Goal: Task Accomplishment & Management: Manage account settings

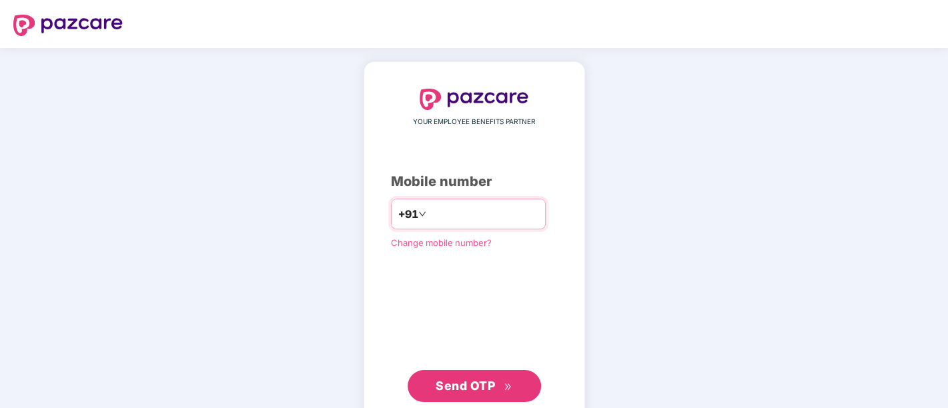
type input "**********"
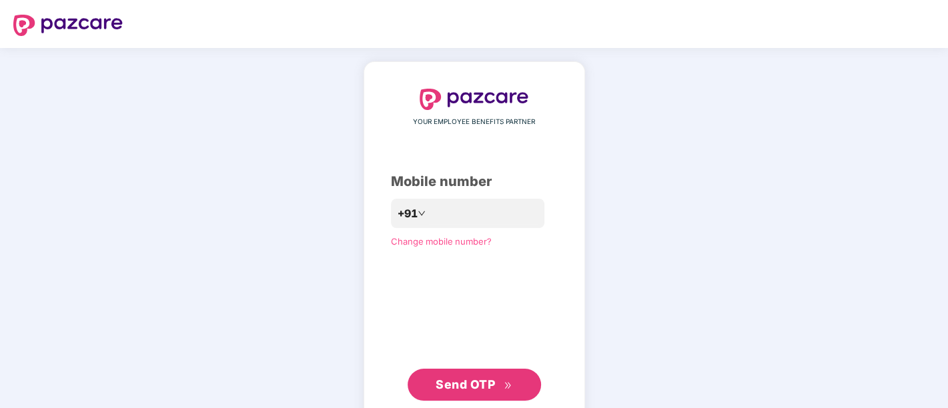
click at [470, 384] on span "Send OTP" at bounding box center [464, 384] width 59 height 14
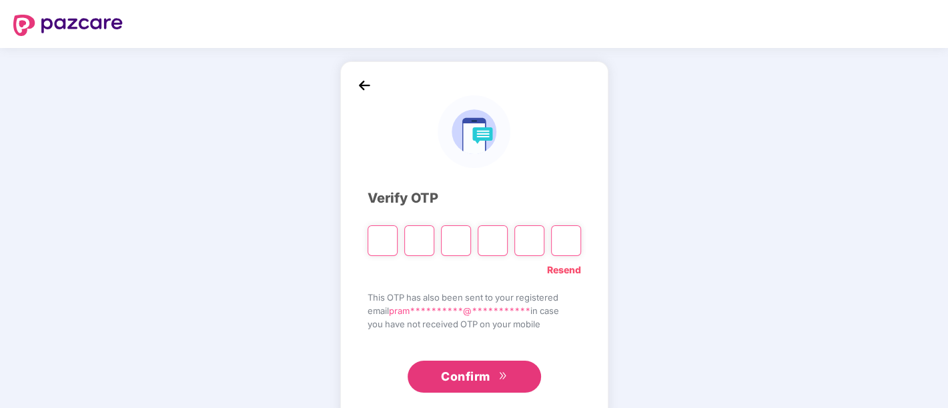
paste input "*"
type input "*"
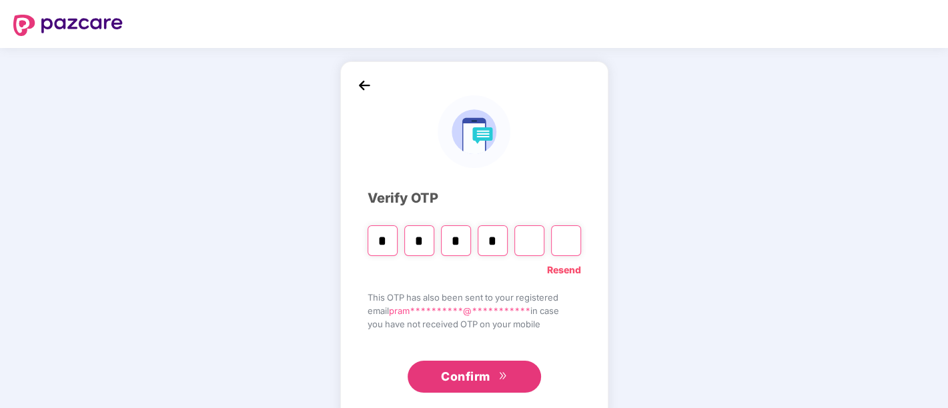
type input "*"
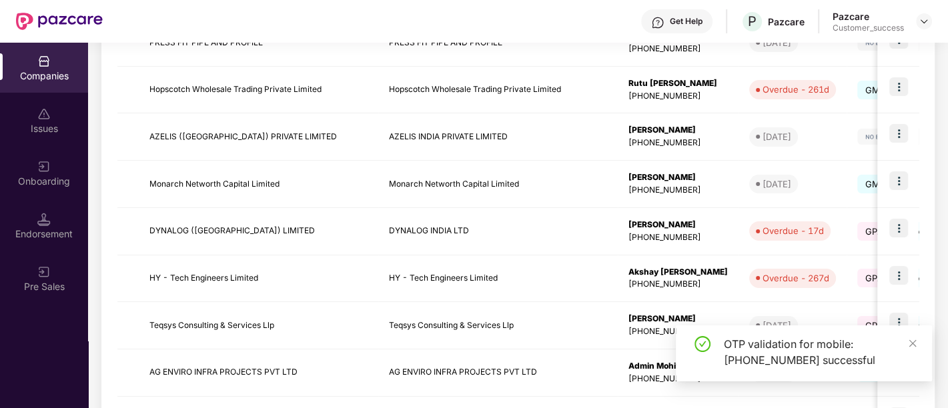
scroll to position [278, 0]
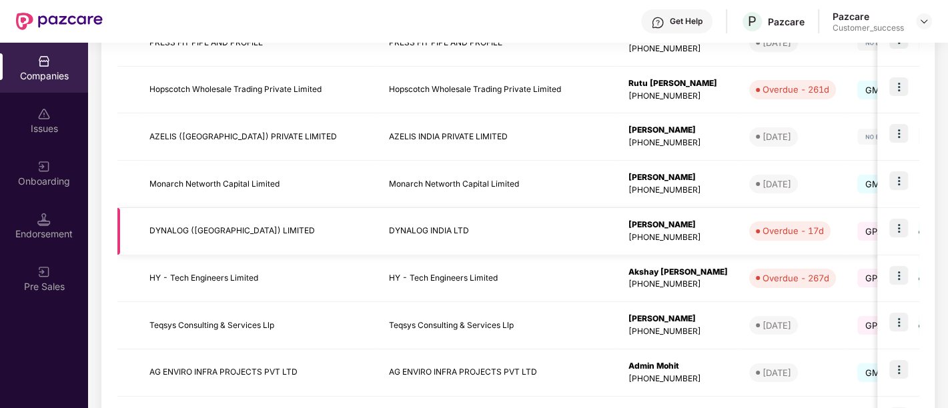
click at [900, 228] on img at bounding box center [898, 228] width 19 height 19
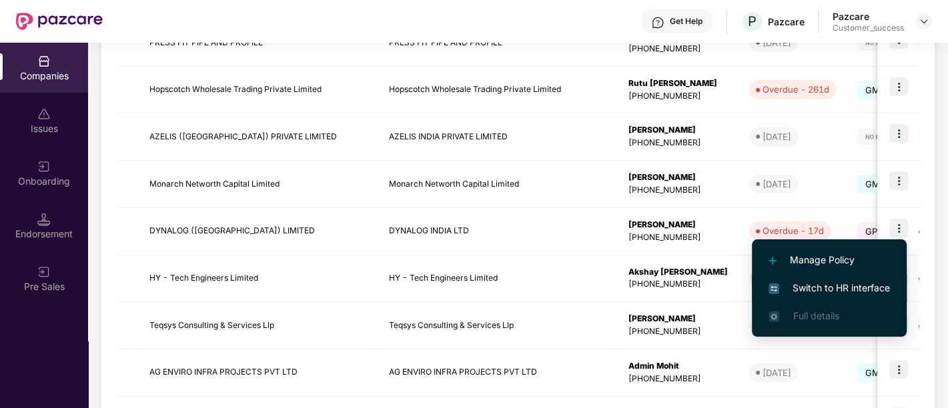
click at [843, 289] on span "Switch to HR interface" at bounding box center [828, 288] width 121 height 15
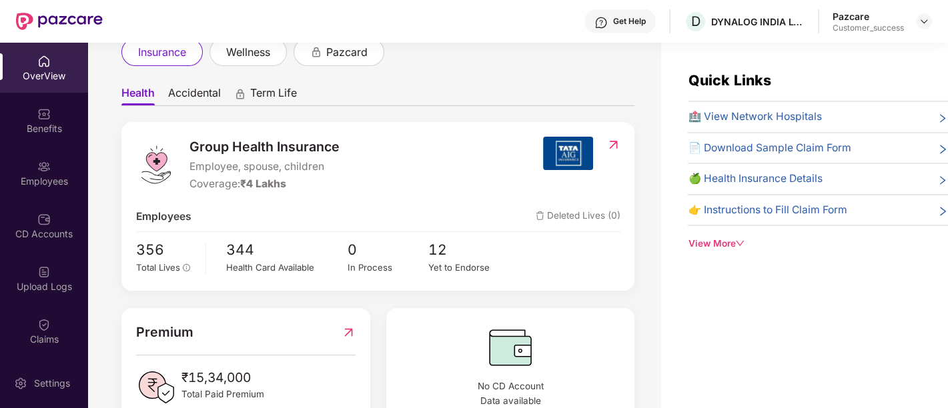
scroll to position [0, 0]
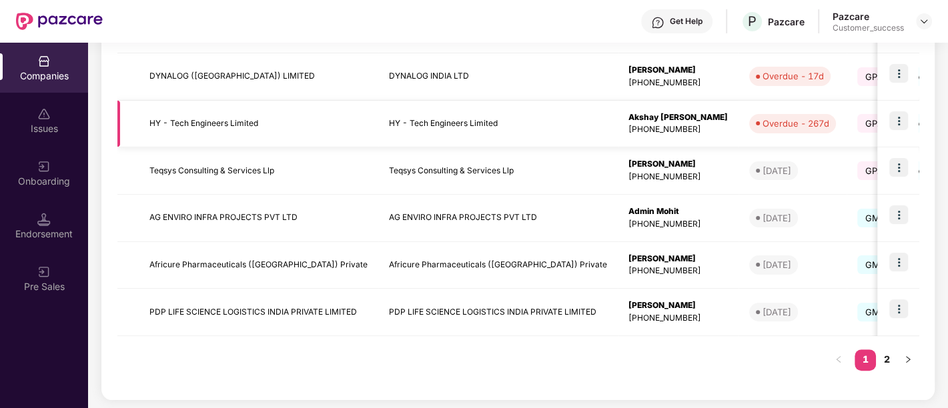
scroll to position [379, 0]
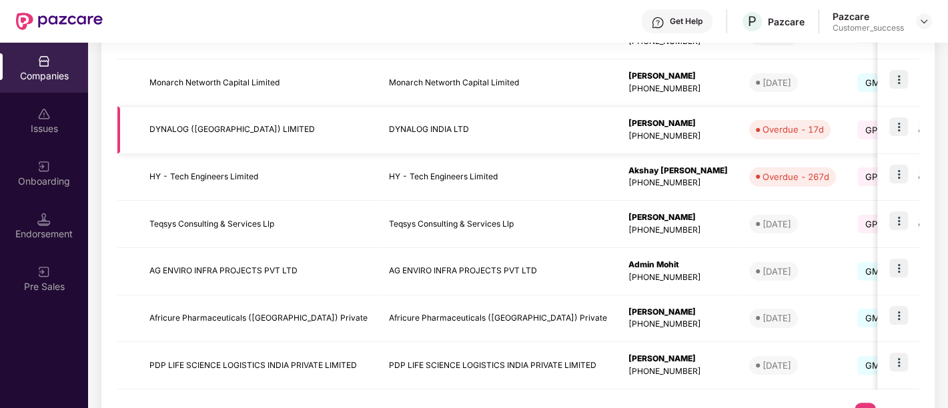
click at [560, 128] on td "DYNALOG INDIA LTD" at bounding box center [497, 130] width 239 height 47
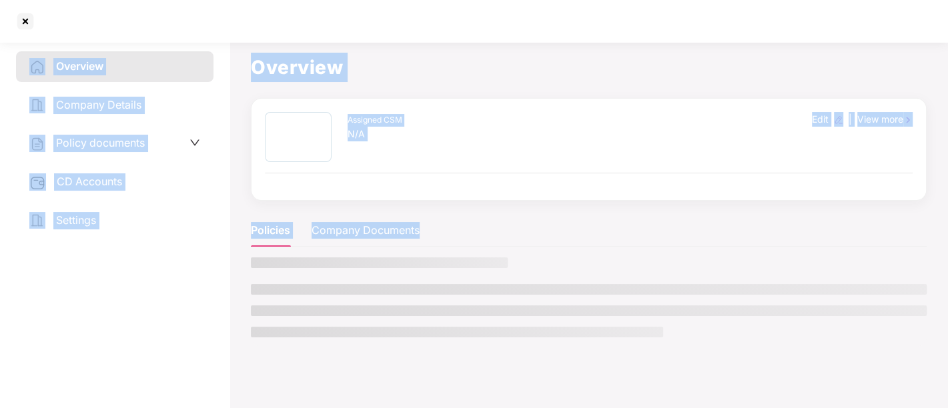
click at [560, 128] on div "Assigned CSM N/A Edit | View more" at bounding box center [589, 137] width 648 height 50
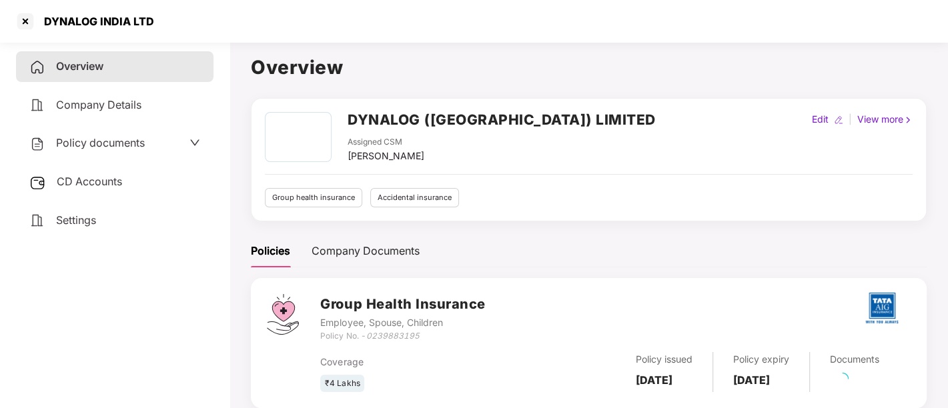
click at [107, 150] on div "Policy documents" at bounding box center [86, 143] width 115 height 17
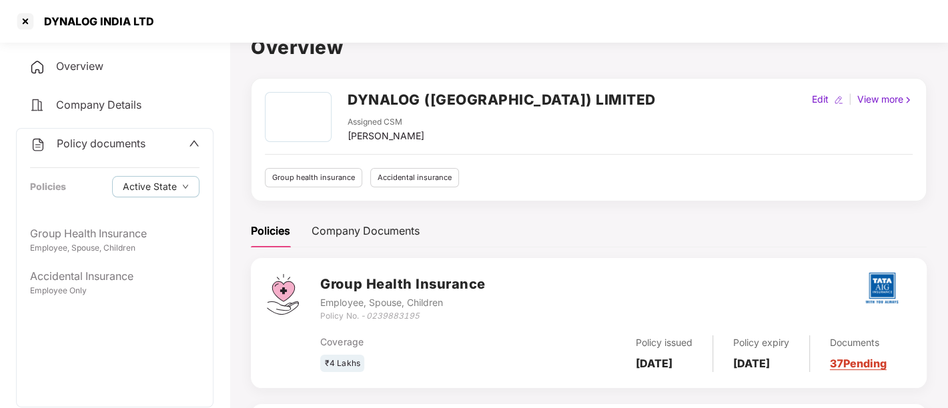
scroll to position [0, 0]
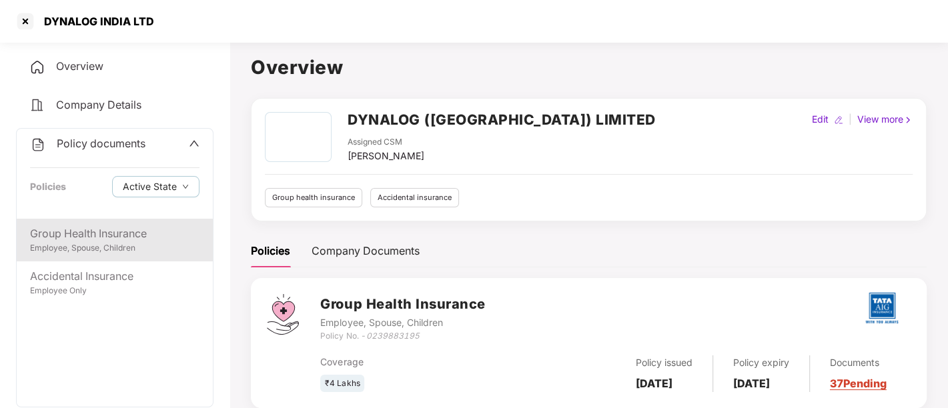
click at [76, 239] on div "Group Health Insurance" at bounding box center [114, 233] width 169 height 17
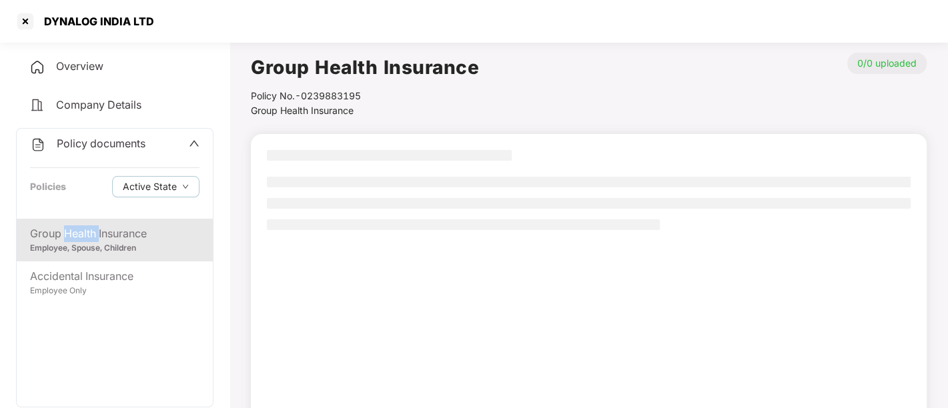
click at [76, 239] on div "Group Health Insurance" at bounding box center [114, 233] width 169 height 17
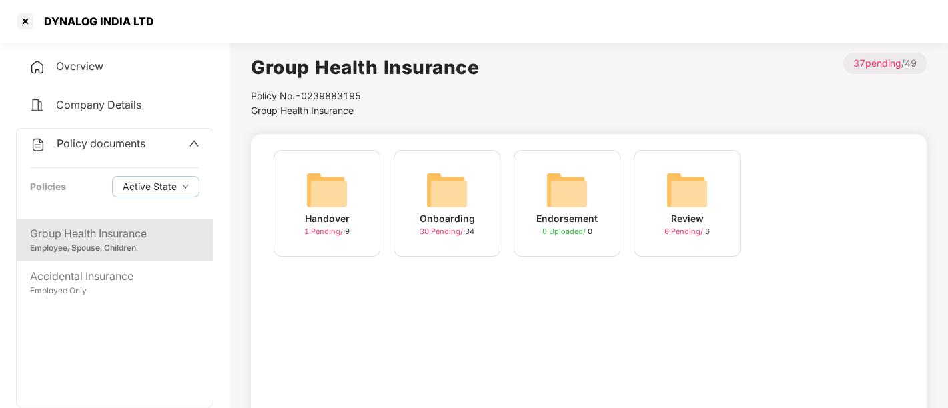
click at [462, 215] on div "Onboarding" at bounding box center [446, 218] width 55 height 15
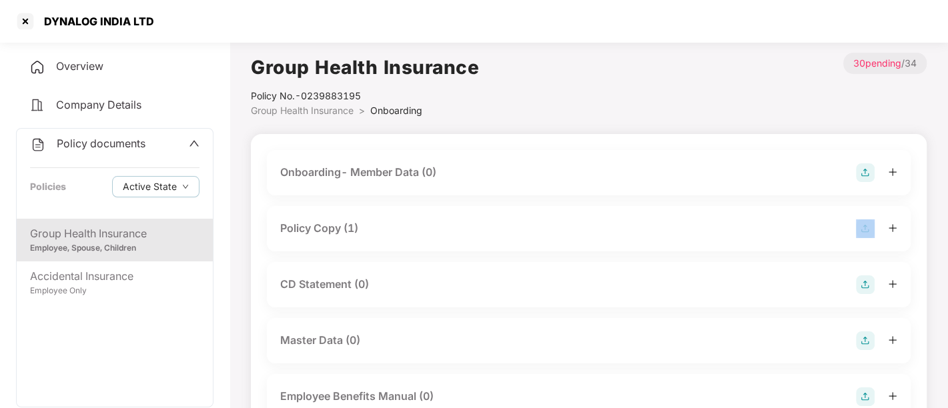
click at [467, 235] on div "Policy Copy (1)" at bounding box center [588, 228] width 617 height 19
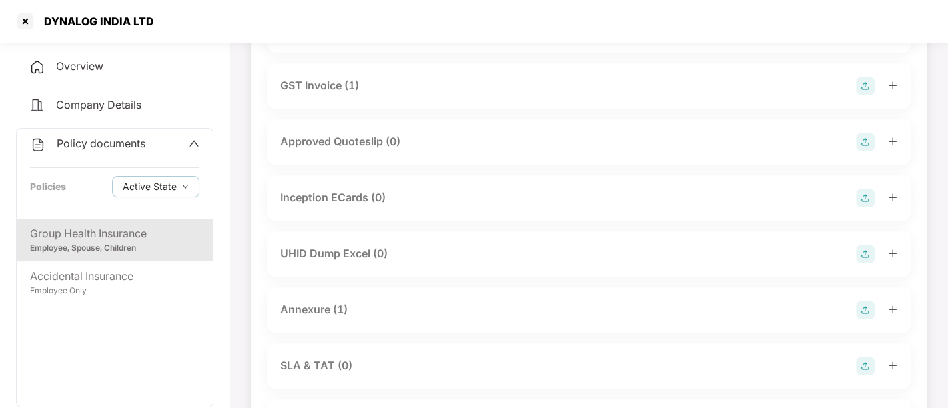
scroll to position [619, 0]
click at [385, 311] on div "Annexure (1)" at bounding box center [588, 309] width 617 height 19
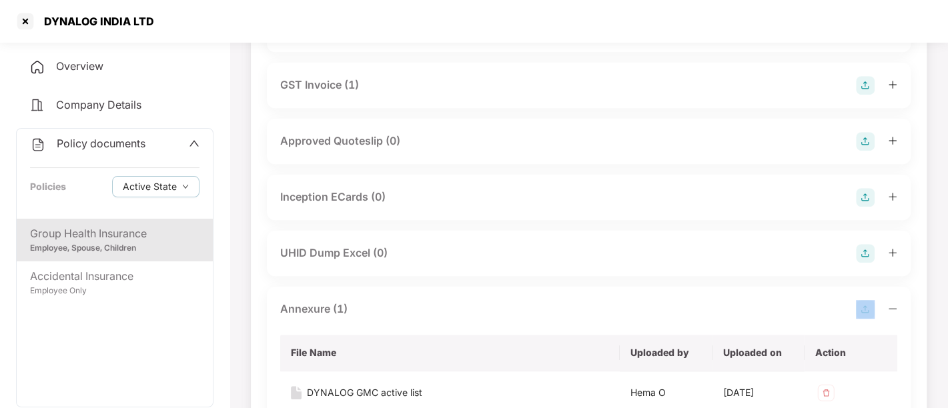
click at [385, 311] on div "Annexure (1)" at bounding box center [588, 309] width 617 height 19
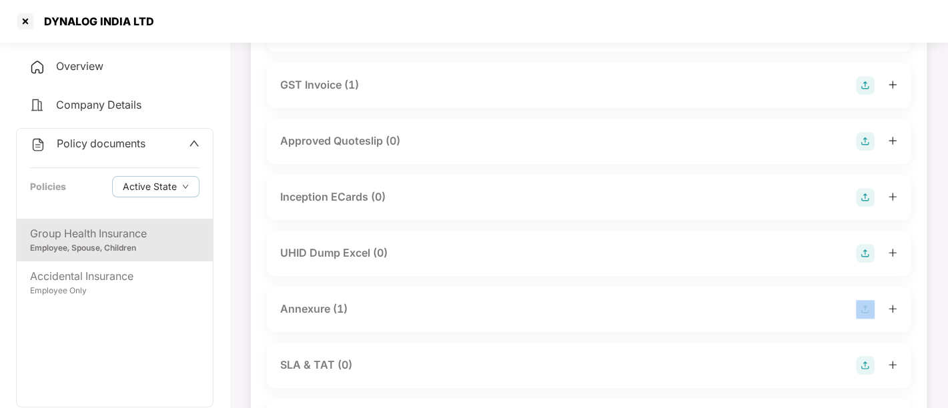
click at [385, 311] on div "Annexure (1)" at bounding box center [588, 309] width 617 height 19
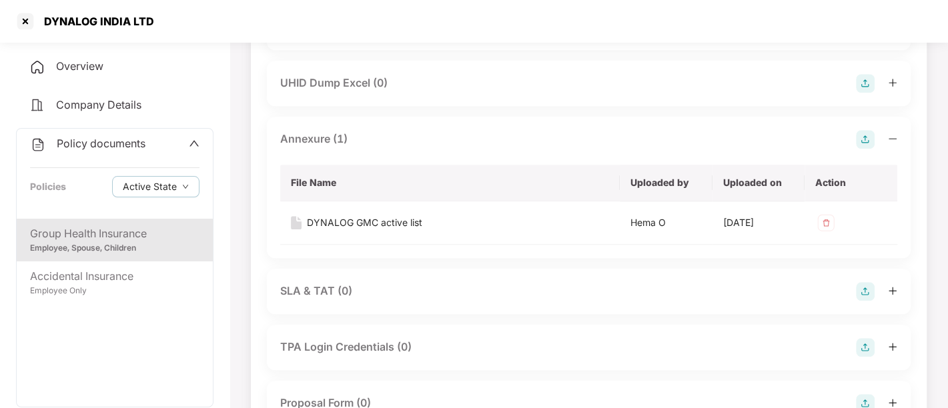
scroll to position [790, 0]
click at [385, 216] on div "DYNALOG GMC active list" at bounding box center [364, 221] width 115 height 15
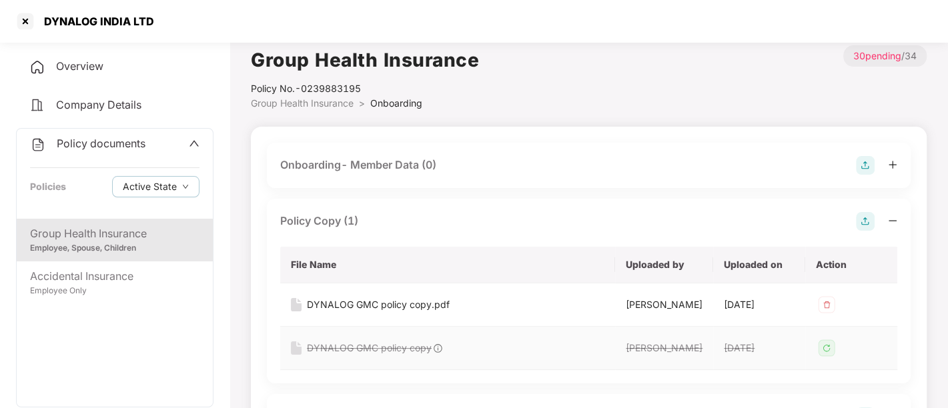
scroll to position [0, 0]
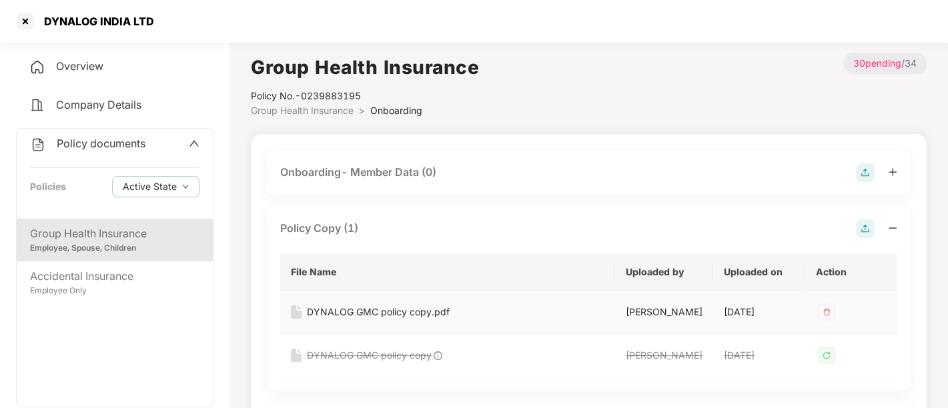
click at [434, 315] on div "DYNALOG GMC policy copy.pdf" at bounding box center [378, 312] width 143 height 15
click at [321, 309] on div "DYNALOG GMC policy copy.pdf" at bounding box center [378, 312] width 143 height 15
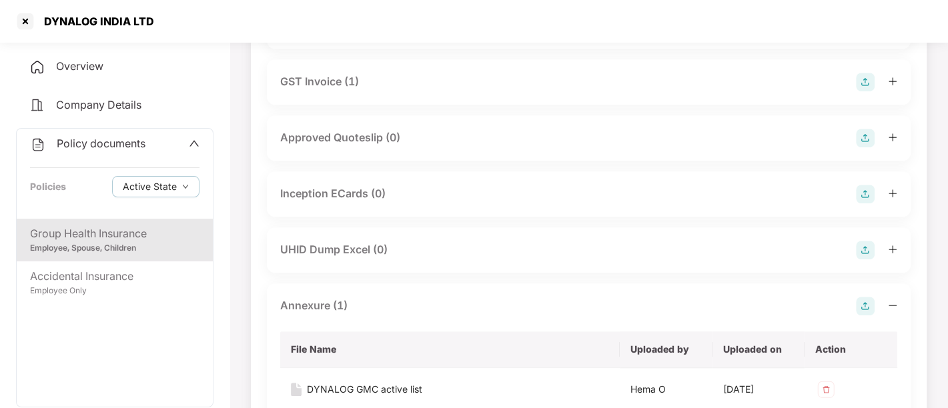
scroll to position [623, 0]
click at [398, 386] on div "DYNALOG GMC active list" at bounding box center [364, 388] width 115 height 15
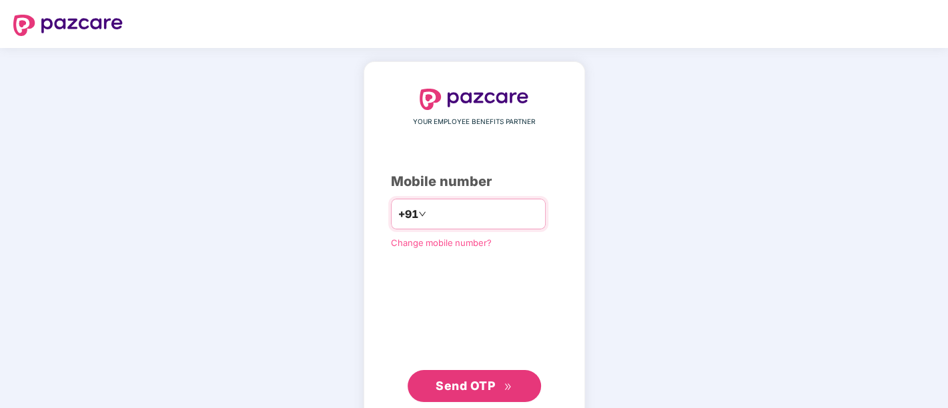
type input "**********"
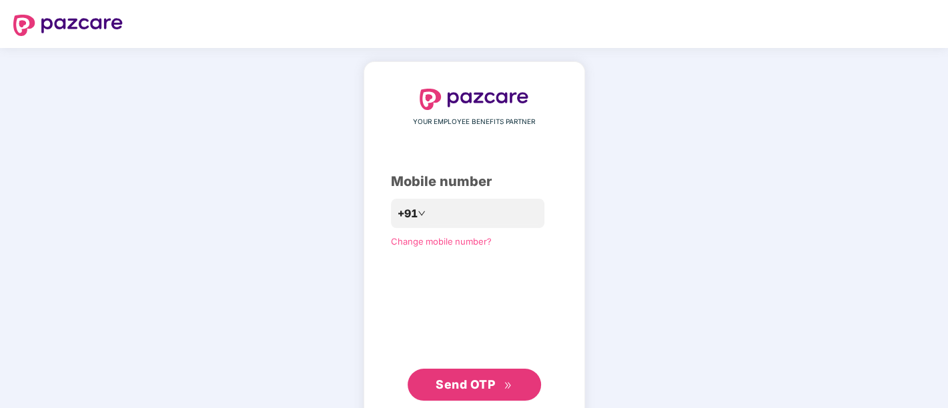
click at [470, 387] on span "Send OTP" at bounding box center [464, 384] width 59 height 14
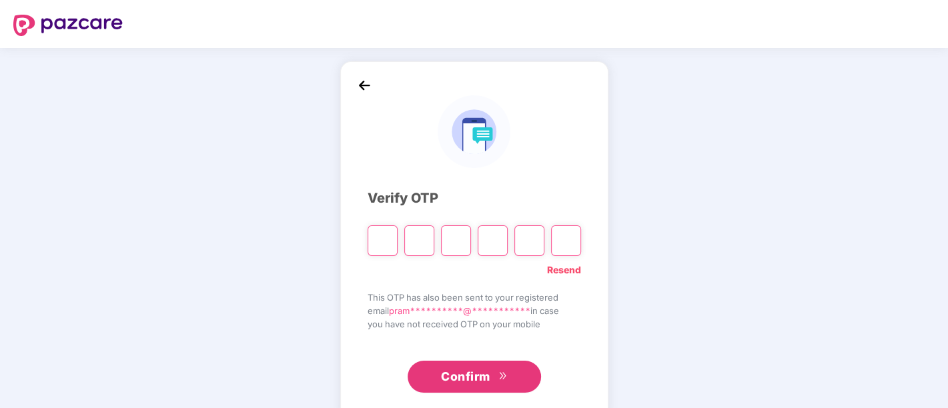
paste input "*"
type input "*"
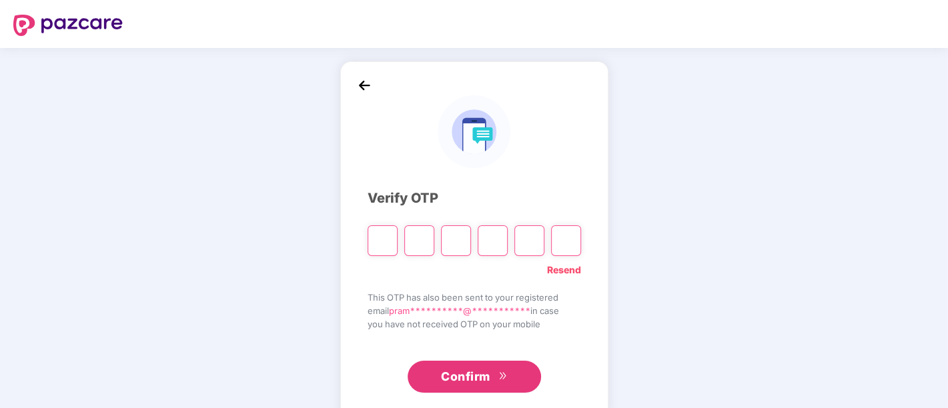
type input "*"
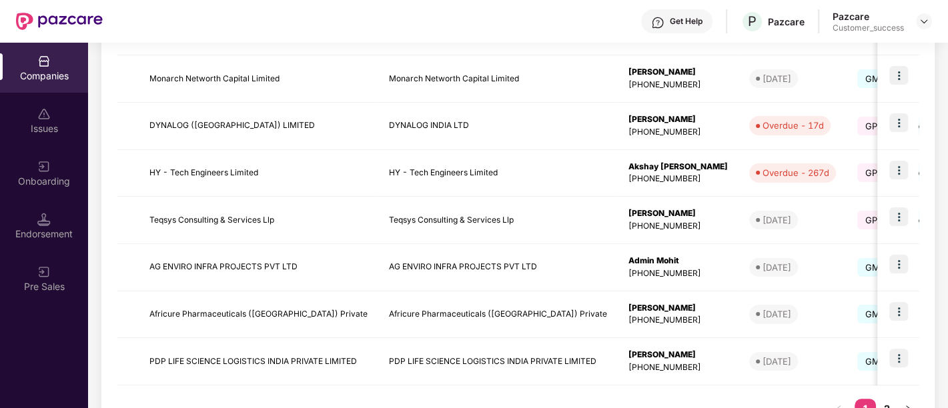
scroll to position [381, 0]
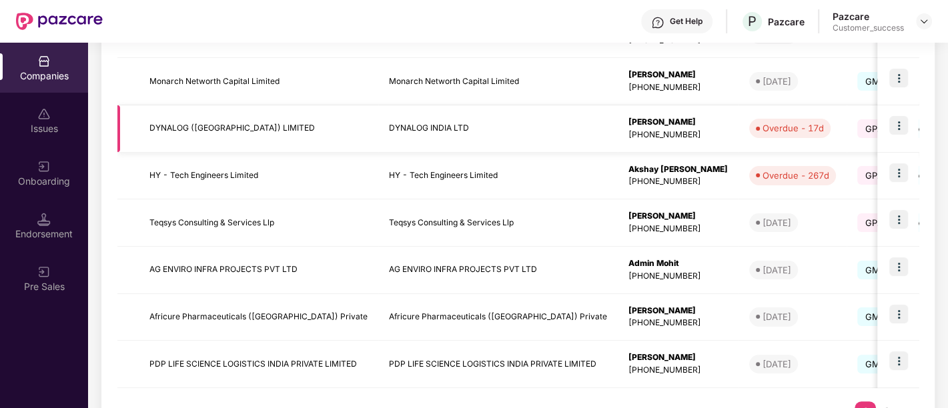
click at [516, 123] on td "DYNALOG INDIA LTD" at bounding box center [497, 128] width 239 height 47
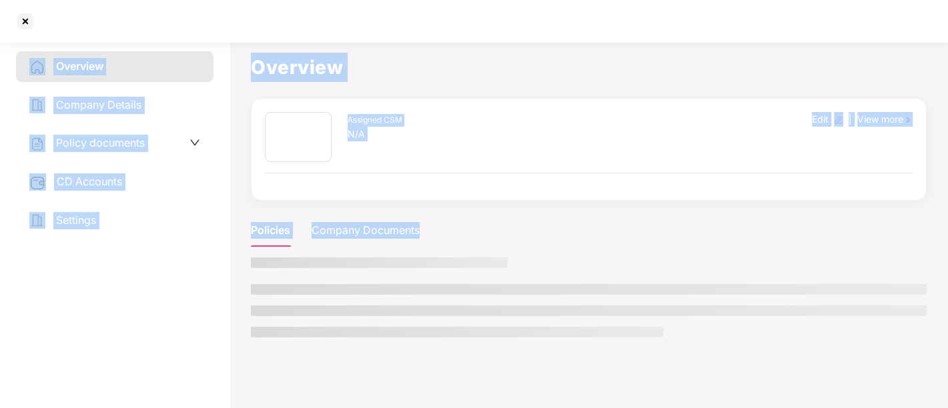
click at [516, 123] on div "Assigned CSM N/A Edit | View more" at bounding box center [589, 137] width 648 height 50
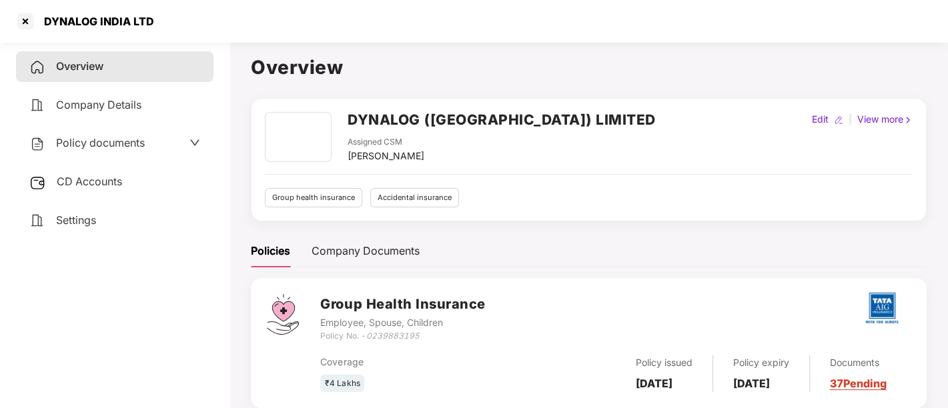
click at [455, 117] on h2 "DYNALOG ([GEOGRAPHIC_DATA]) LIMITED" at bounding box center [501, 120] width 308 height 22
copy h2 "[GEOGRAPHIC_DATA]"
click at [455, 117] on h2 "DYNALOG ([GEOGRAPHIC_DATA]) LIMITED" at bounding box center [501, 120] width 308 height 22
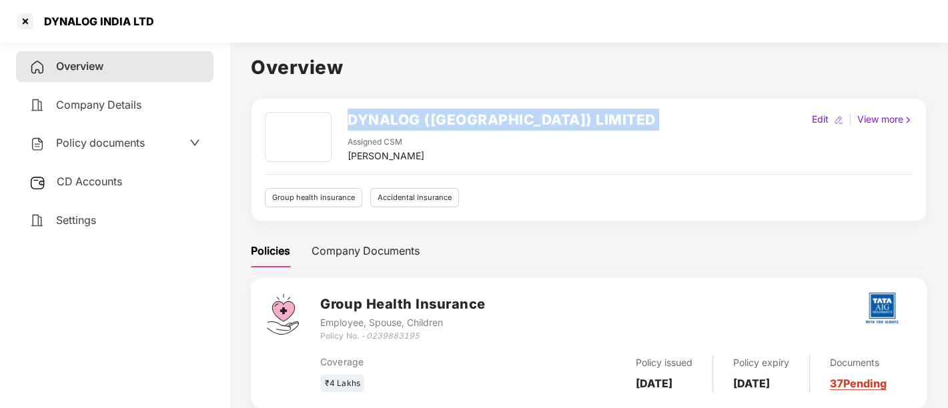
click at [455, 117] on h2 "DYNALOG ([GEOGRAPHIC_DATA]) LIMITED" at bounding box center [501, 120] width 308 height 22
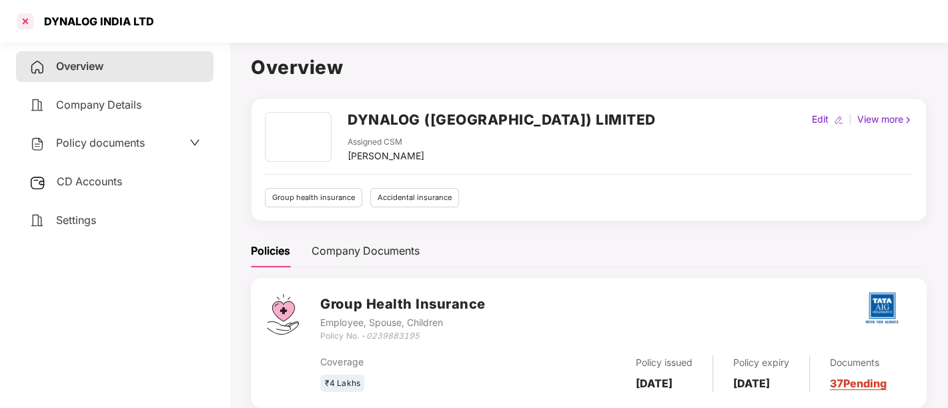
click at [23, 16] on div at bounding box center [25, 21] width 21 height 21
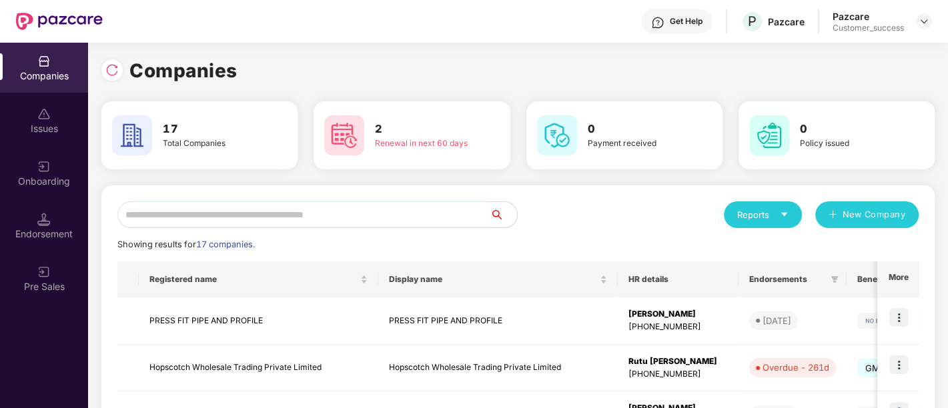
click at [57, 66] on div "Companies" at bounding box center [44, 68] width 88 height 50
click at [197, 214] on input "text" at bounding box center [303, 214] width 373 height 27
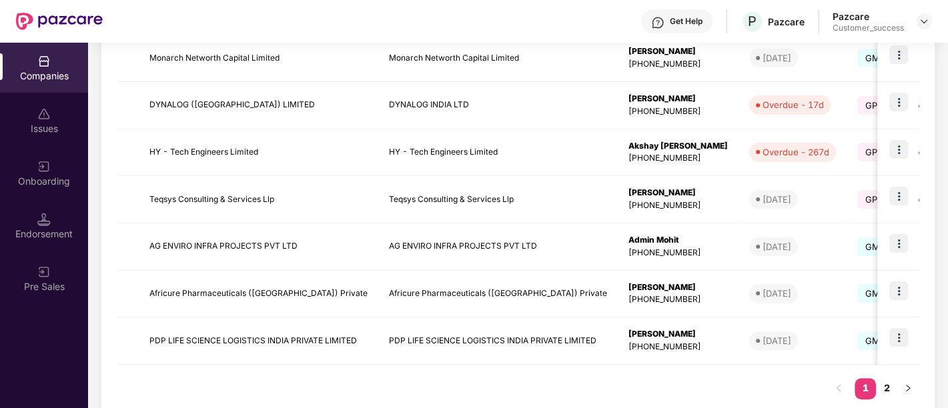
scroll to position [421, 0]
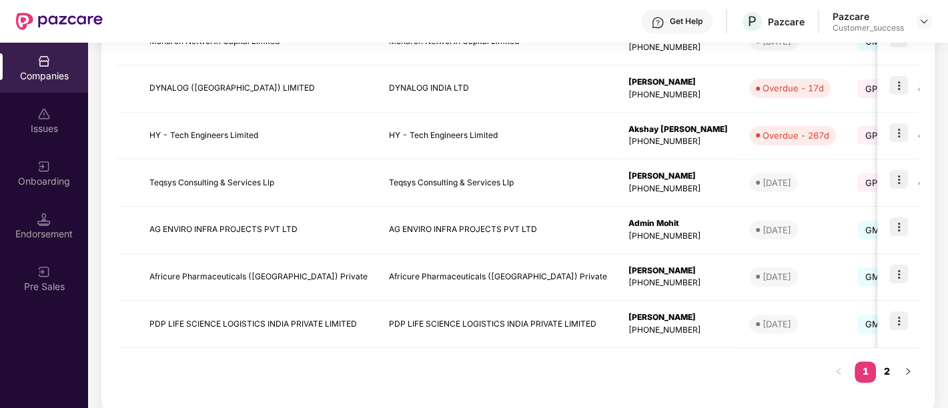
click at [886, 371] on link "2" at bounding box center [886, 371] width 21 height 20
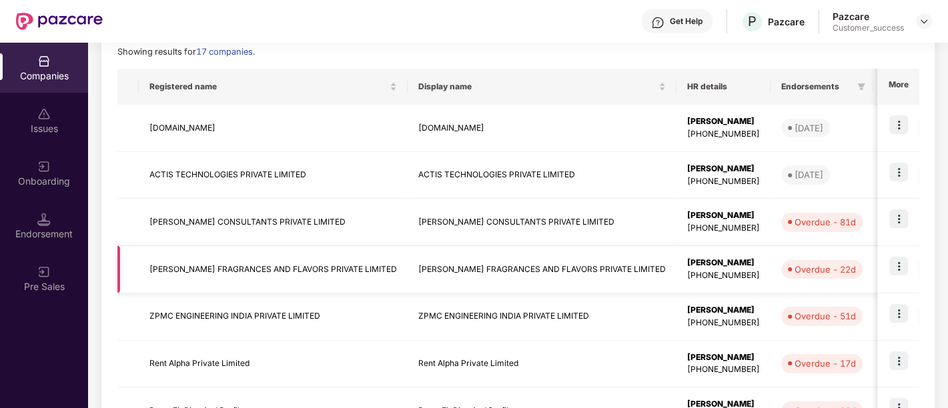
scroll to position [183, 0]
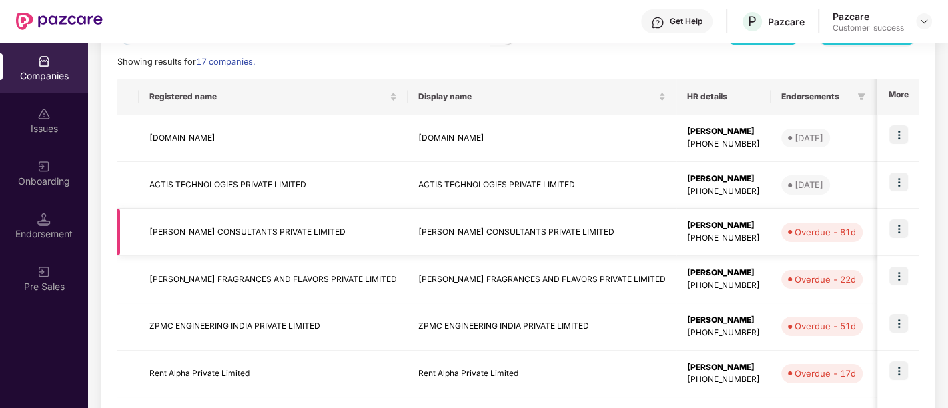
click at [901, 233] on img at bounding box center [898, 228] width 19 height 19
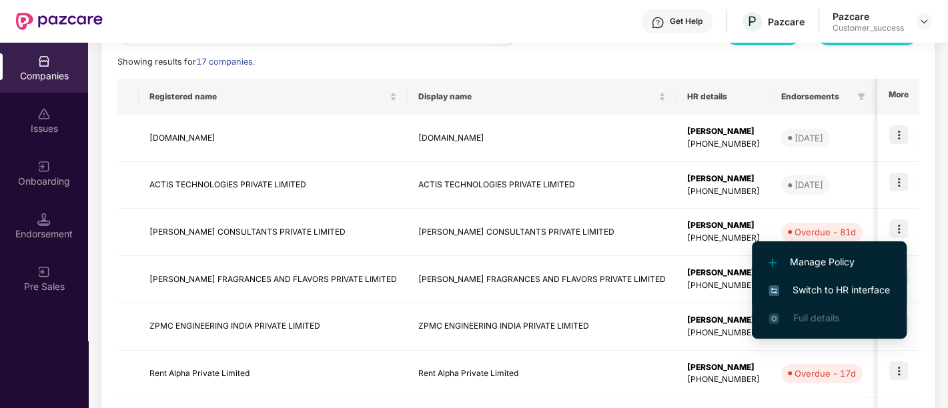
click at [827, 291] on span "Switch to HR interface" at bounding box center [828, 290] width 121 height 15
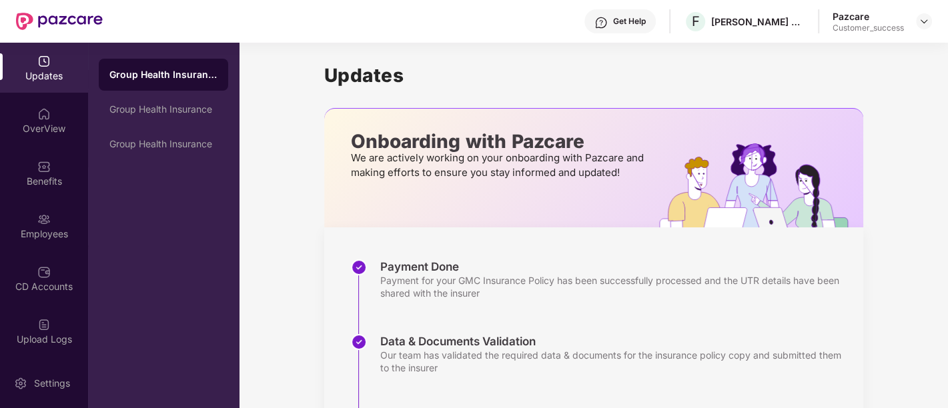
click at [52, 56] on div "Updates" at bounding box center [44, 68] width 88 height 50
click at [124, 75] on div "Group Health Insurance" at bounding box center [163, 74] width 108 height 13
click at [188, 83] on div "Group Health Insurance" at bounding box center [163, 75] width 129 height 32
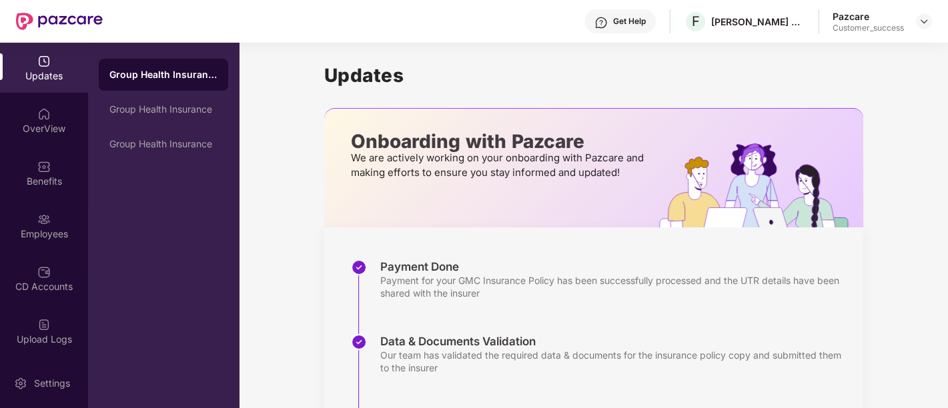
click at [193, 115] on div "Group Health Insurance" at bounding box center [163, 109] width 129 height 32
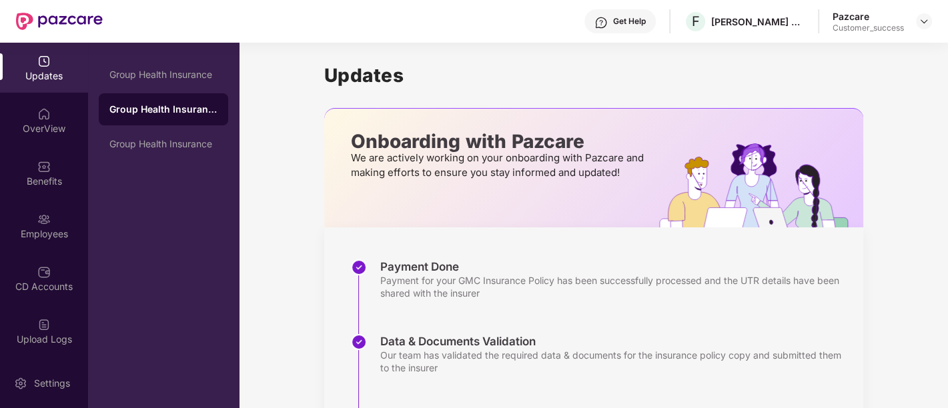
click at [45, 78] on div "Updates" at bounding box center [44, 75] width 88 height 13
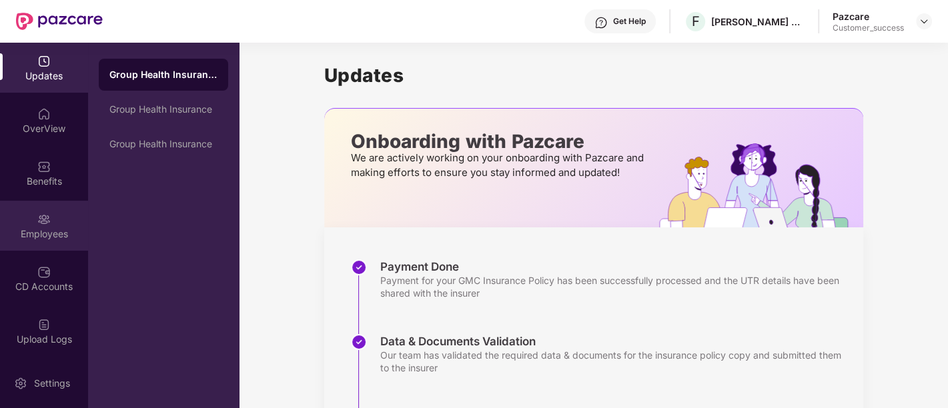
click at [43, 229] on div "Employees" at bounding box center [44, 233] width 88 height 13
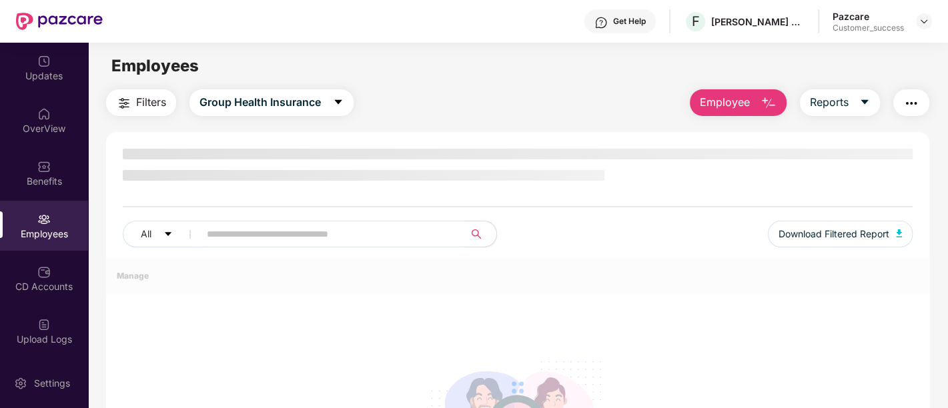
click at [354, 231] on input "text" at bounding box center [326, 234] width 239 height 20
paste input "*******"
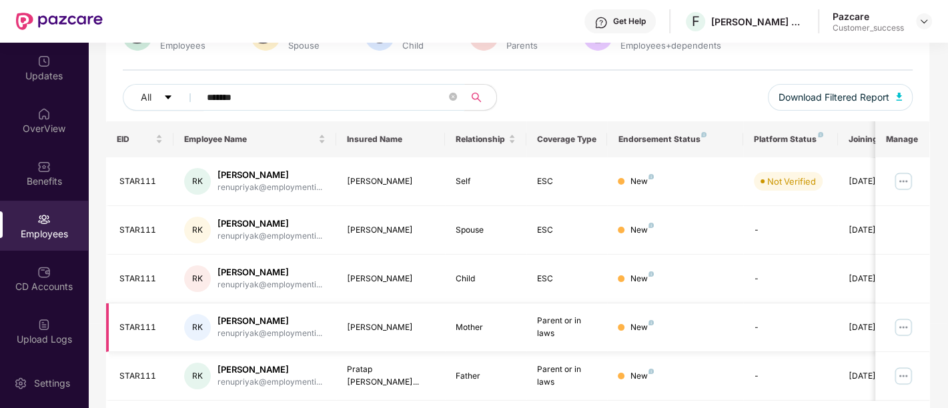
scroll to position [56, 0]
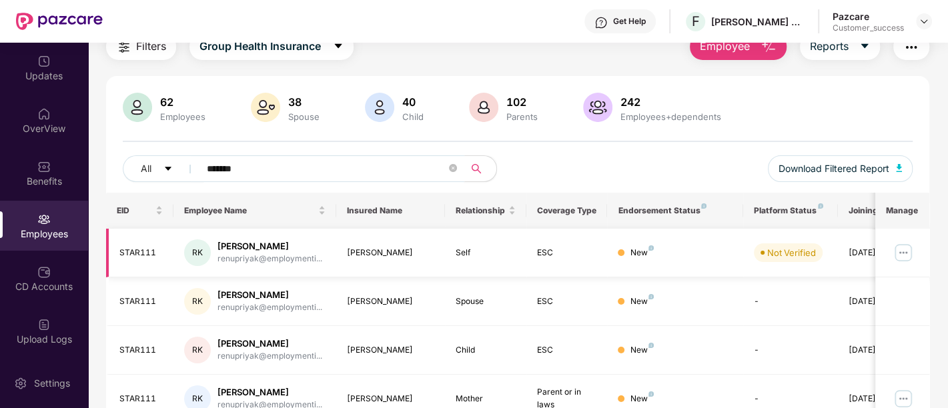
type input "*******"
click at [648, 251] on div "New" at bounding box center [642, 253] width 24 height 13
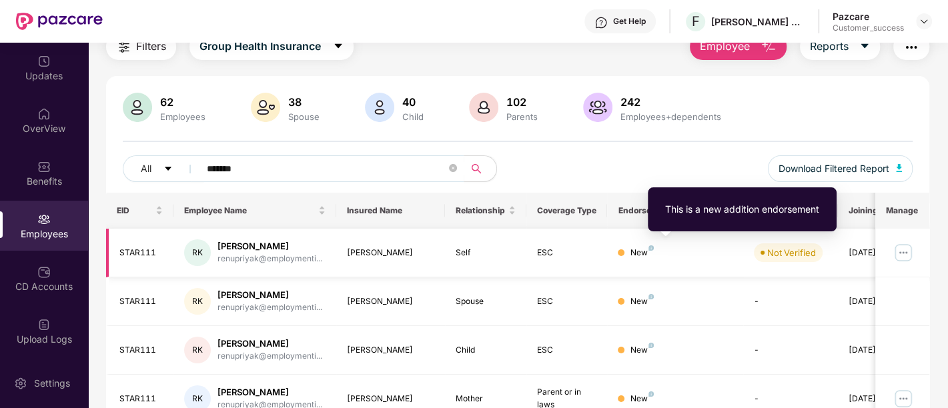
drag, startPoint x: 648, startPoint y: 251, endPoint x: 650, endPoint y: 243, distance: 8.1
click at [650, 243] on td "New" at bounding box center [674, 253] width 135 height 49
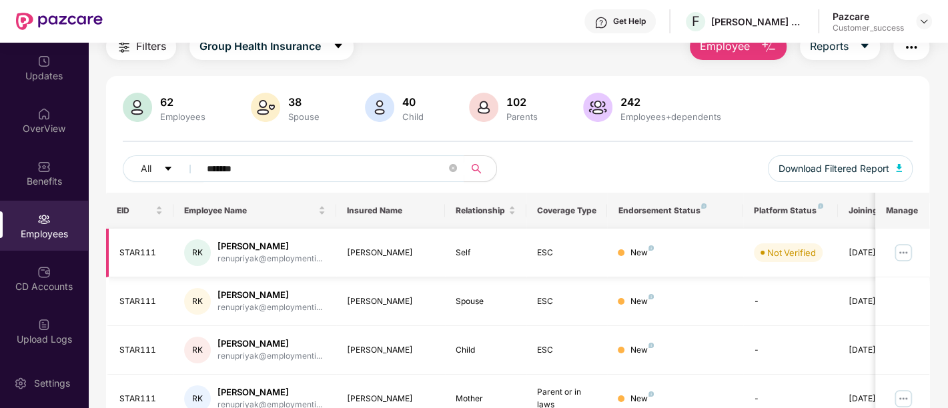
click at [650, 243] on td "New" at bounding box center [674, 253] width 135 height 49
click at [699, 259] on td "New" at bounding box center [674, 253] width 135 height 49
click at [51, 349] on div "Upload Logs" at bounding box center [44, 331] width 88 height 50
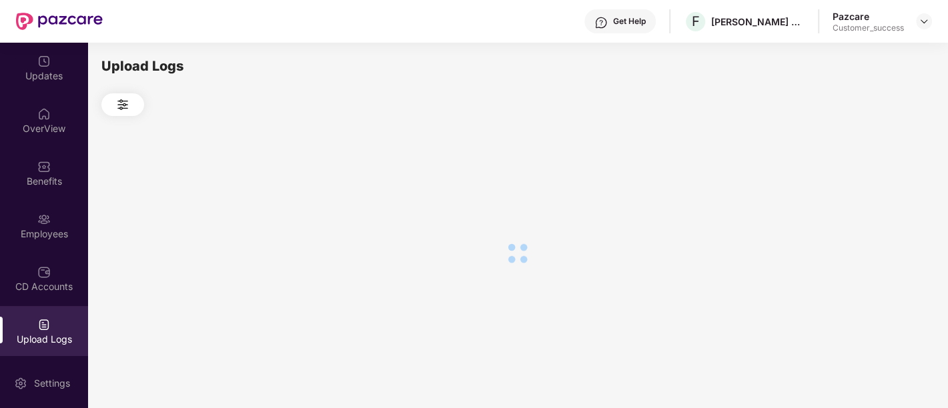
scroll to position [0, 0]
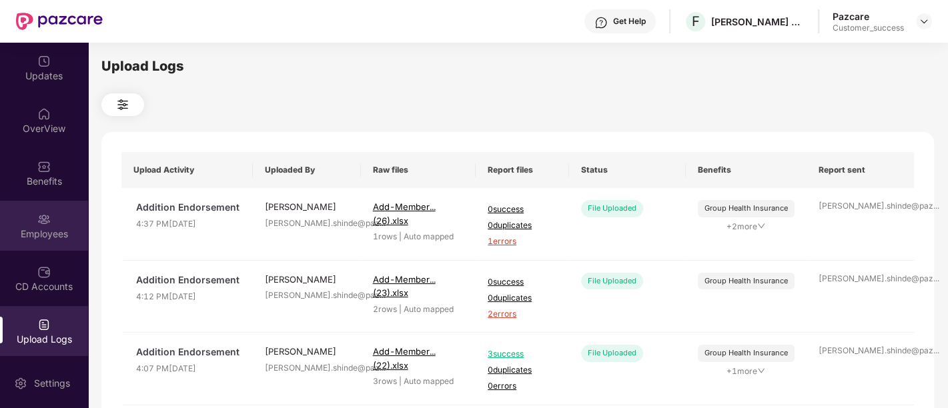
click at [60, 247] on div "Employees" at bounding box center [44, 226] width 88 height 50
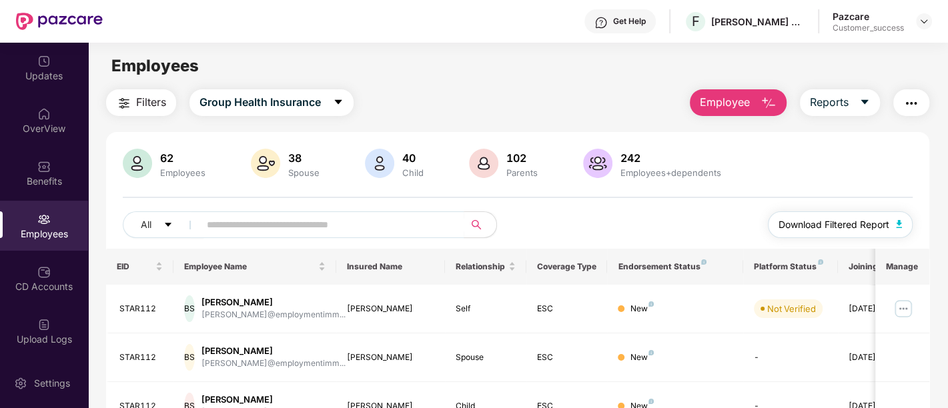
click at [895, 228] on button "Download Filtered Report" at bounding box center [840, 224] width 145 height 27
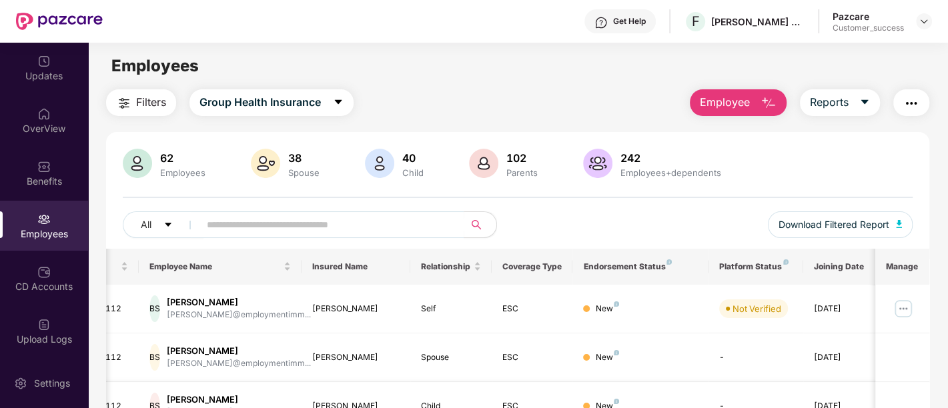
scroll to position [0, 35]
click at [293, 233] on input "text" at bounding box center [326, 225] width 239 height 20
paste input "*******"
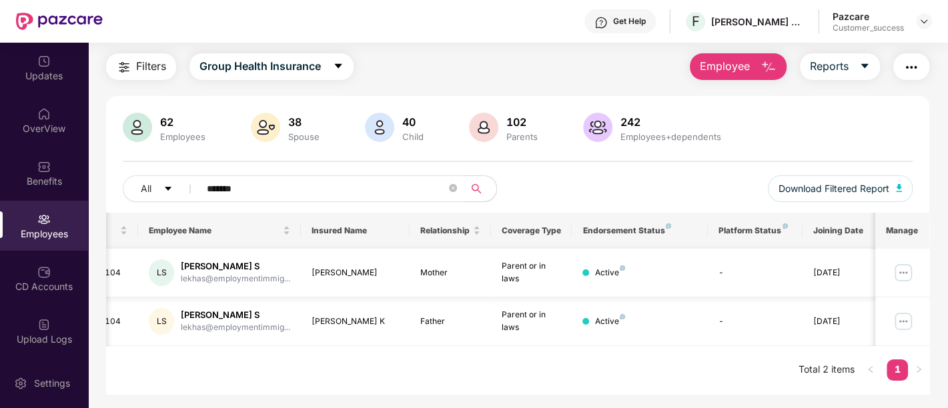
scroll to position [42, 0]
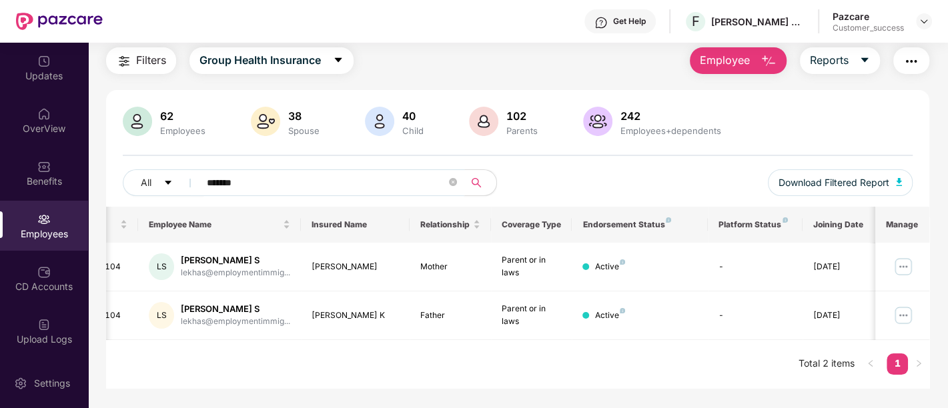
click at [275, 181] on input "*******" at bounding box center [326, 183] width 239 height 20
type input "*"
type input "****"
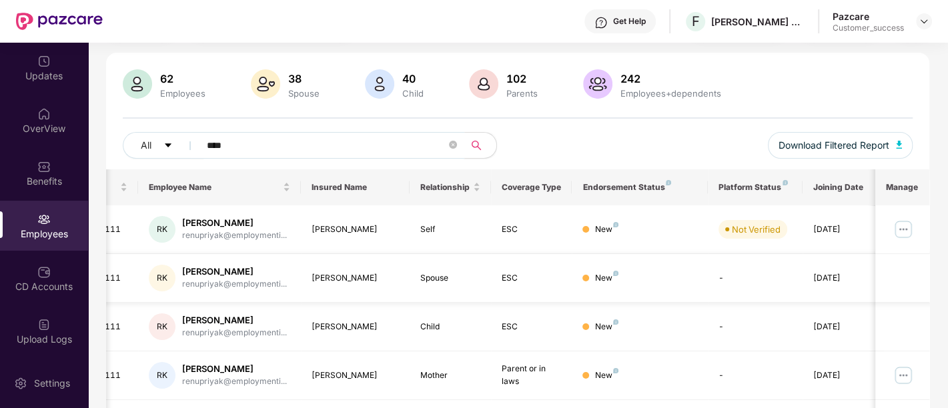
scroll to position [80, 0]
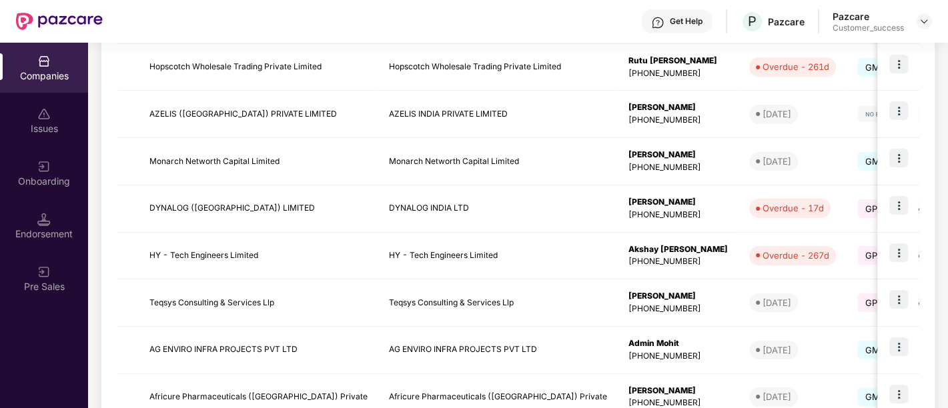
scroll to position [433, 0]
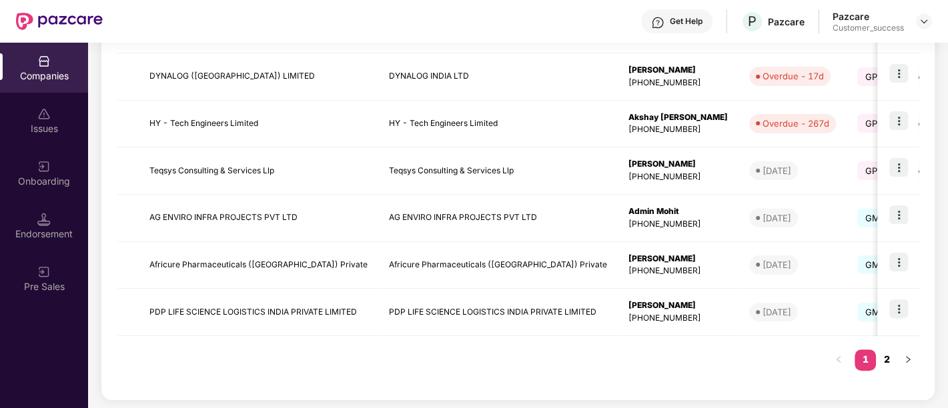
click at [884, 355] on link "2" at bounding box center [886, 359] width 21 height 20
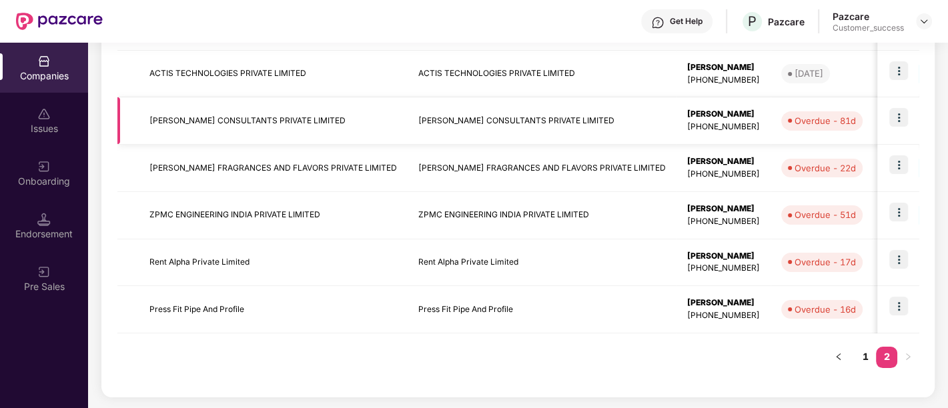
scroll to position [292, 0]
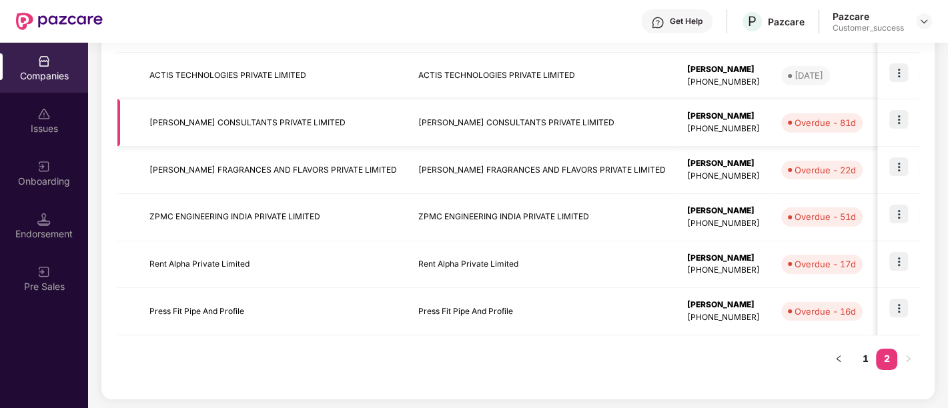
click at [577, 115] on td "[PERSON_NAME] CONSULTANTS PRIVATE LIMITED" at bounding box center [541, 122] width 269 height 47
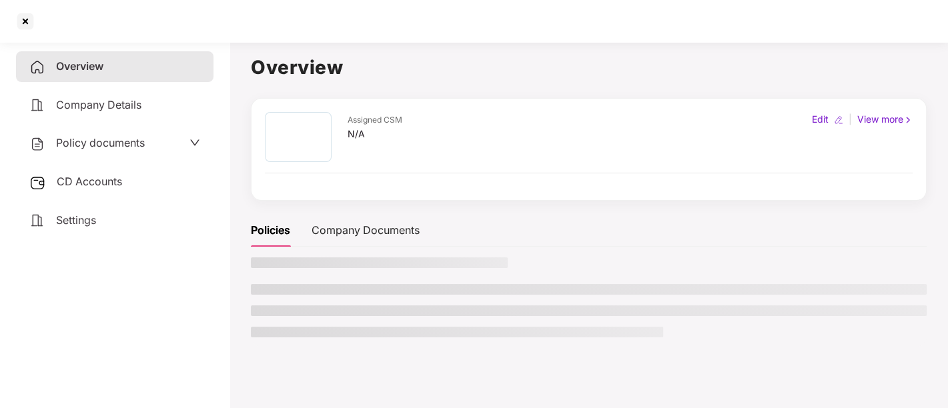
click at [577, 115] on div "Assigned CSM N/A Edit | View more" at bounding box center [589, 137] width 648 height 50
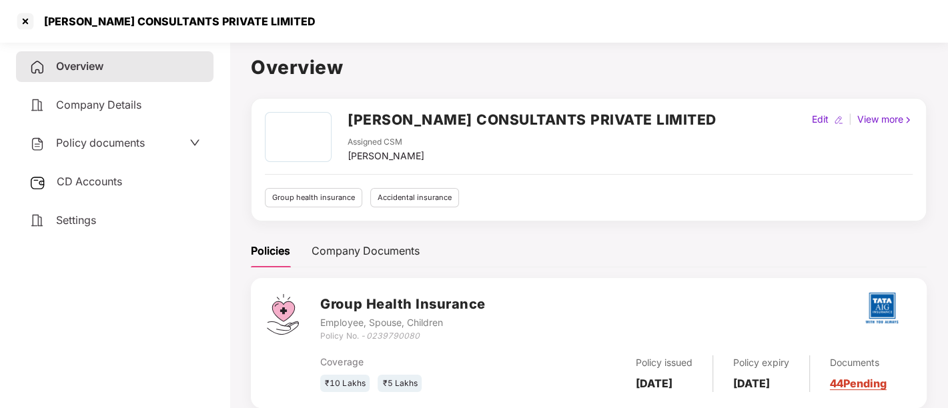
click at [133, 151] on div "Policy documents" at bounding box center [86, 143] width 115 height 17
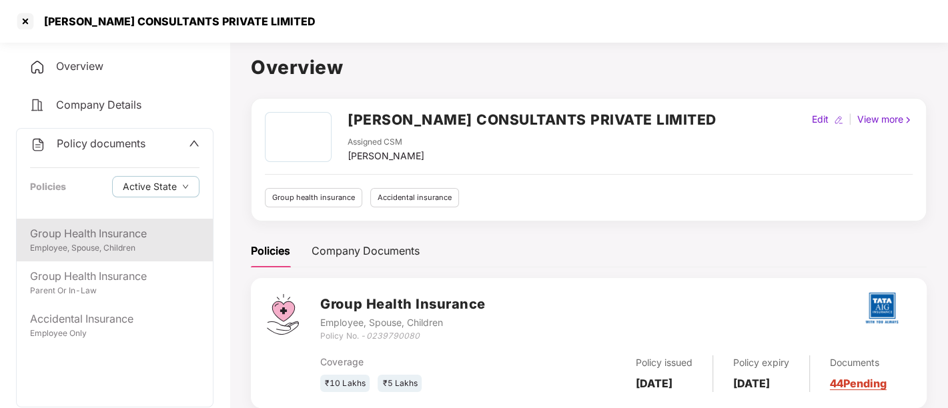
click at [69, 256] on div "Group Health Insurance Employee, Spouse, Children" at bounding box center [115, 240] width 196 height 43
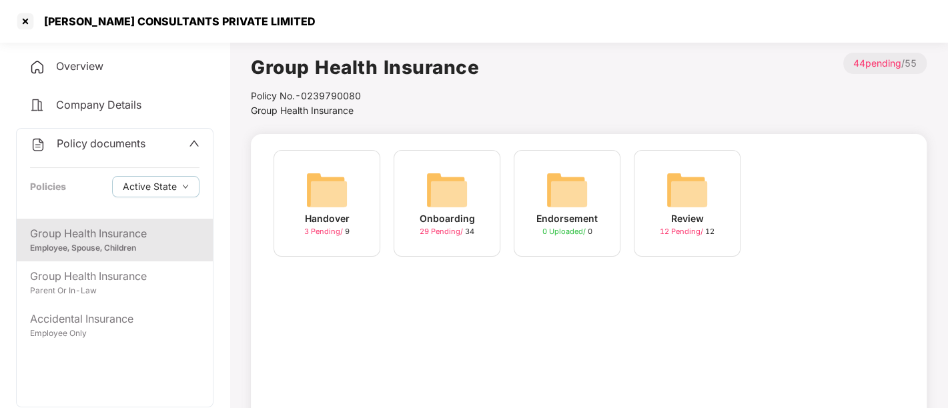
click at [440, 219] on div "Onboarding" at bounding box center [446, 218] width 55 height 15
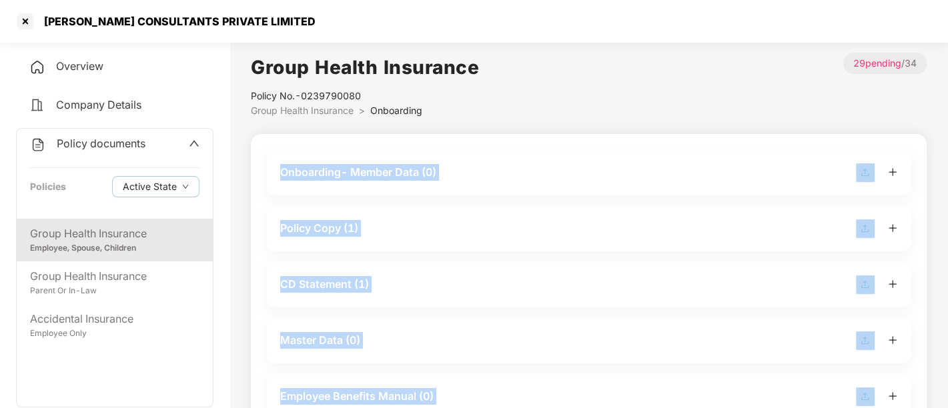
click at [440, 219] on div "Policy Copy (1)" at bounding box center [588, 228] width 617 height 19
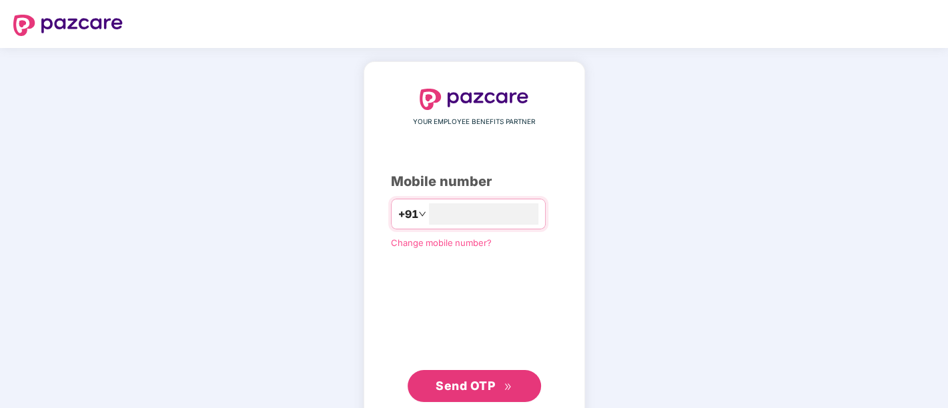
type input "**********"
click at [488, 385] on span "Send OTP" at bounding box center [464, 386] width 59 height 14
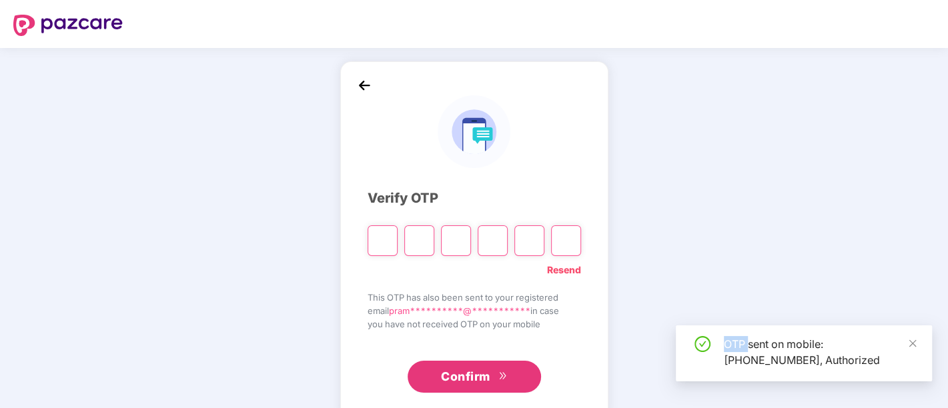
click at [810, 395] on div "**********" at bounding box center [474, 241] width 948 height 387
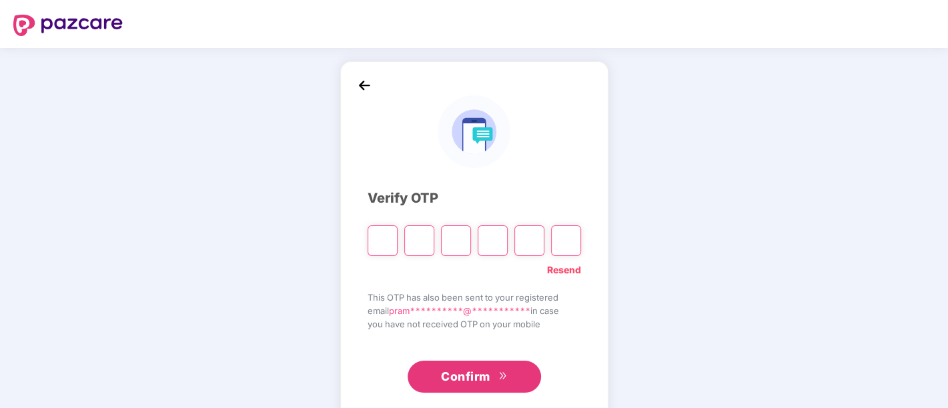
click at [377, 244] on input "Please enter verification code. Digit 1" at bounding box center [382, 240] width 30 height 31
click at [404, 287] on div "**********" at bounding box center [473, 241] width 213 height 304
paste input "*"
click at [379, 238] on input "Please enter verification code. Digit 1" at bounding box center [382, 240] width 30 height 31
type input "*"
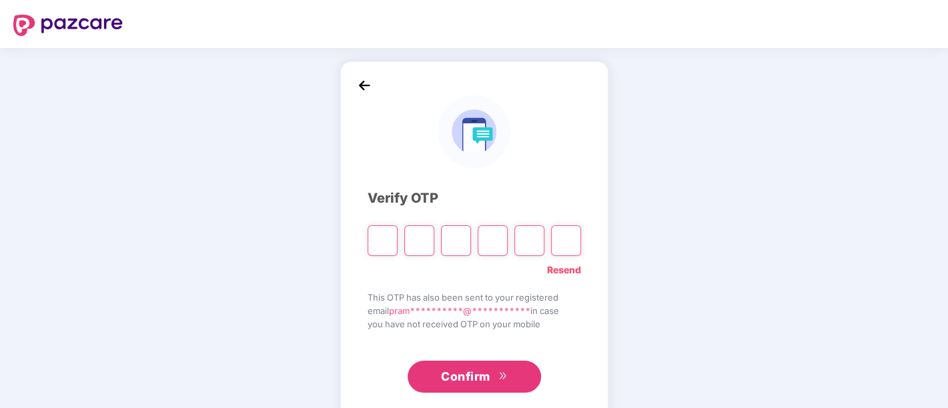
type input "*"
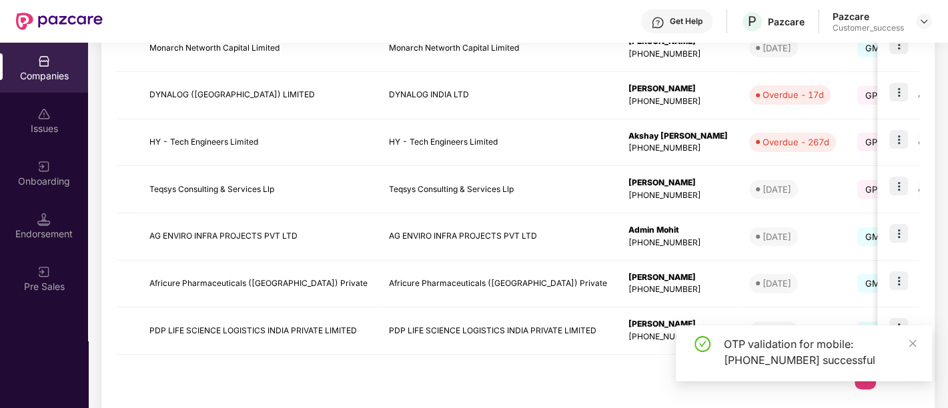
scroll to position [423, 0]
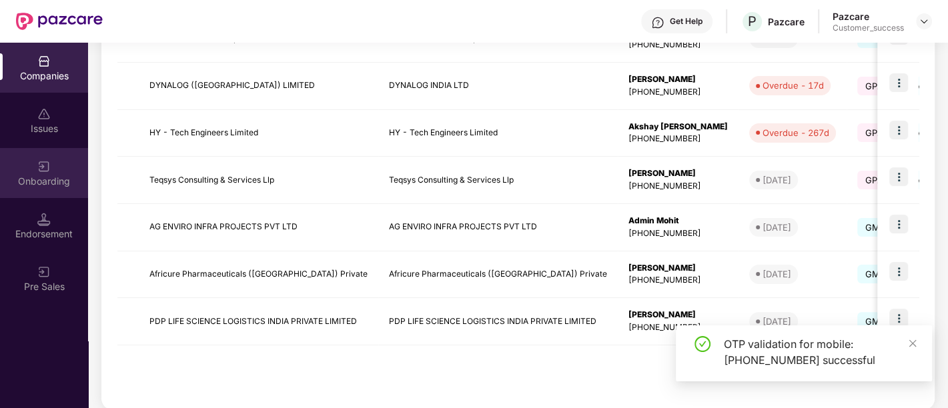
click at [47, 170] on img at bounding box center [43, 166] width 13 height 13
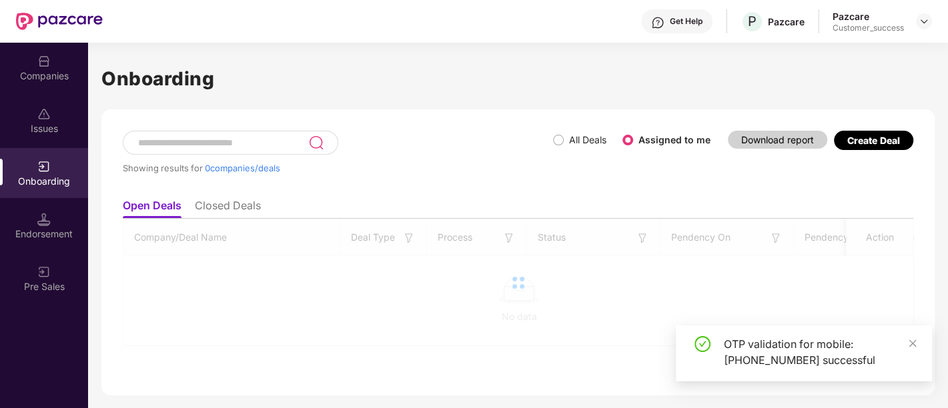
click at [47, 170] on img at bounding box center [43, 166] width 13 height 13
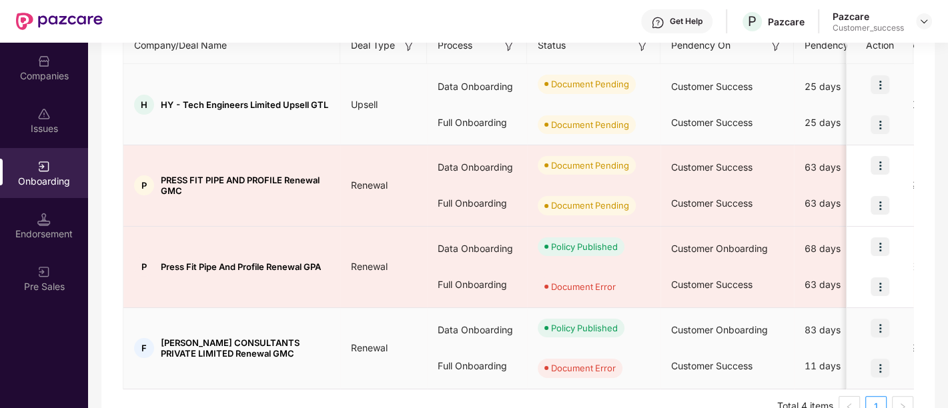
scroll to position [219, 0]
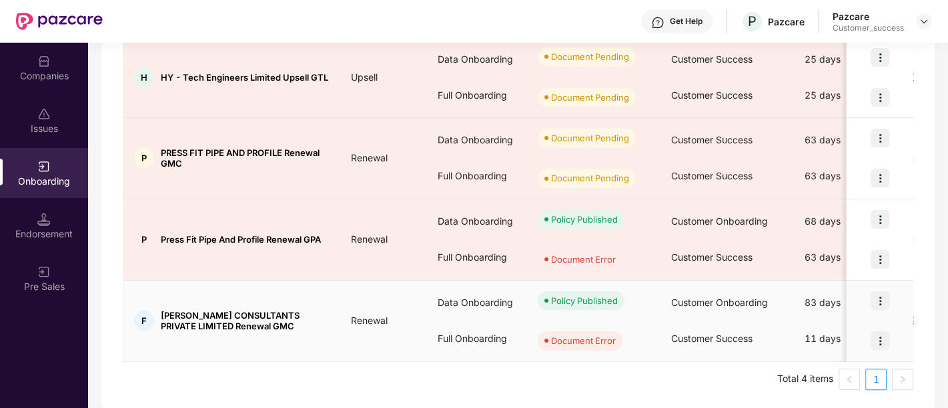
click at [884, 338] on img at bounding box center [879, 340] width 19 height 19
click at [786, 321] on div "Customer Success" at bounding box center [726, 339] width 133 height 36
click at [604, 337] on div "Document Error" at bounding box center [583, 340] width 65 height 13
click at [879, 343] on img at bounding box center [879, 340] width 19 height 19
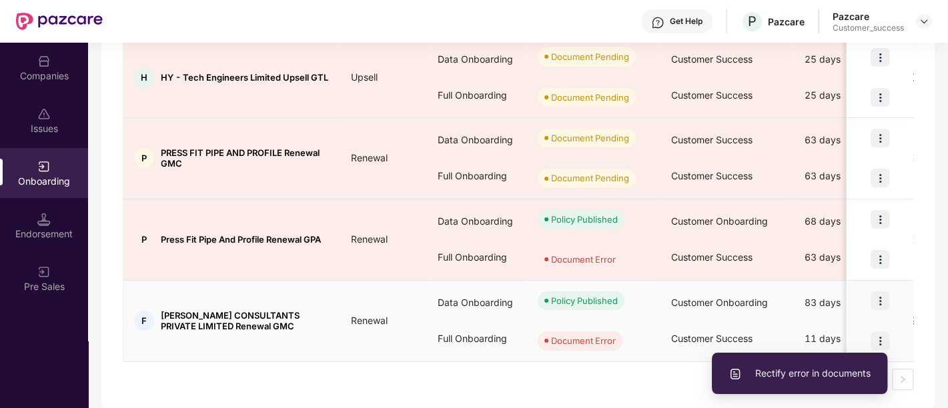
click at [815, 376] on span "Rectify error in documents" at bounding box center [799, 373] width 142 height 15
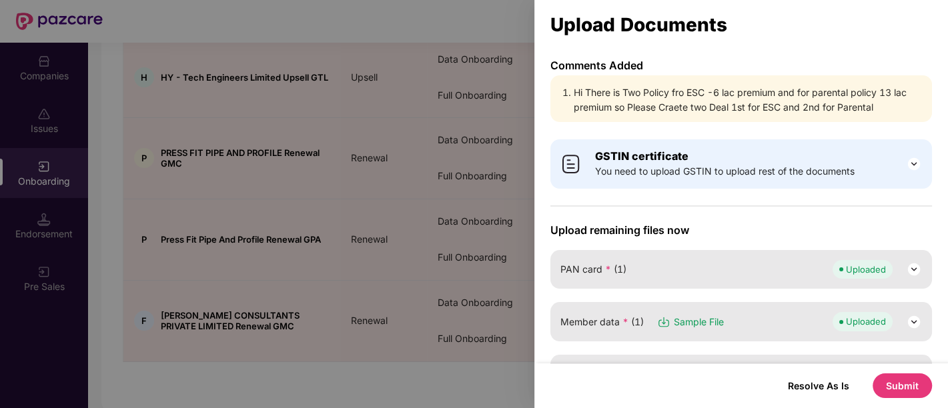
scroll to position [87, 0]
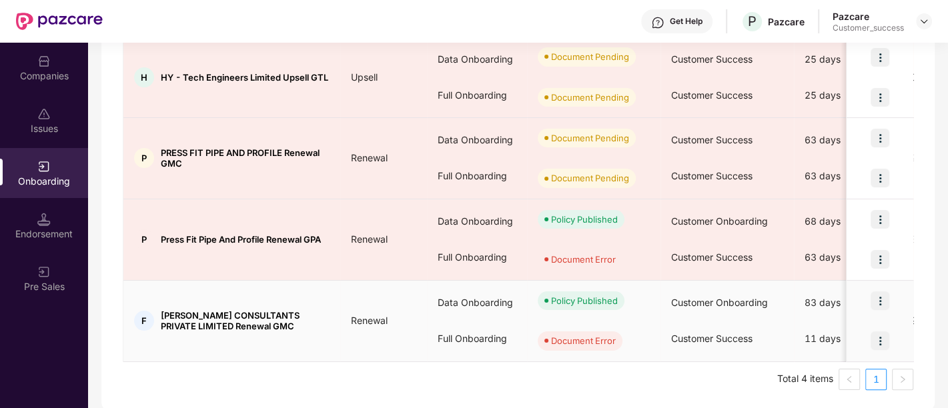
click at [880, 337] on img at bounding box center [879, 340] width 19 height 19
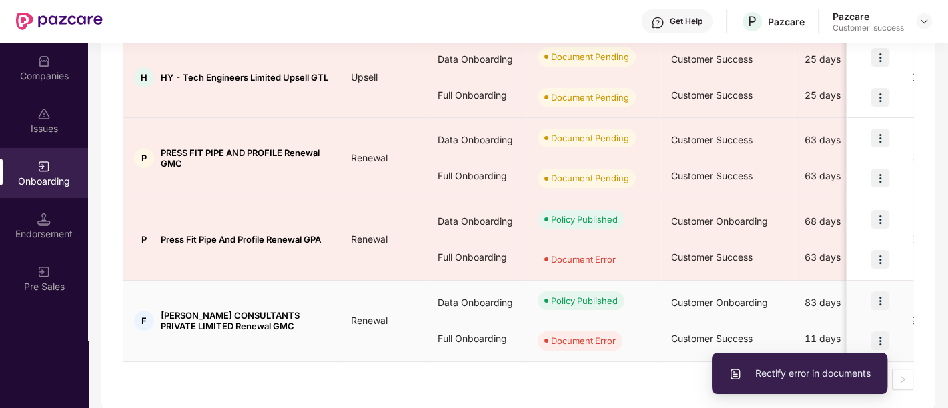
click at [807, 375] on span "Rectify error in documents" at bounding box center [799, 373] width 142 height 15
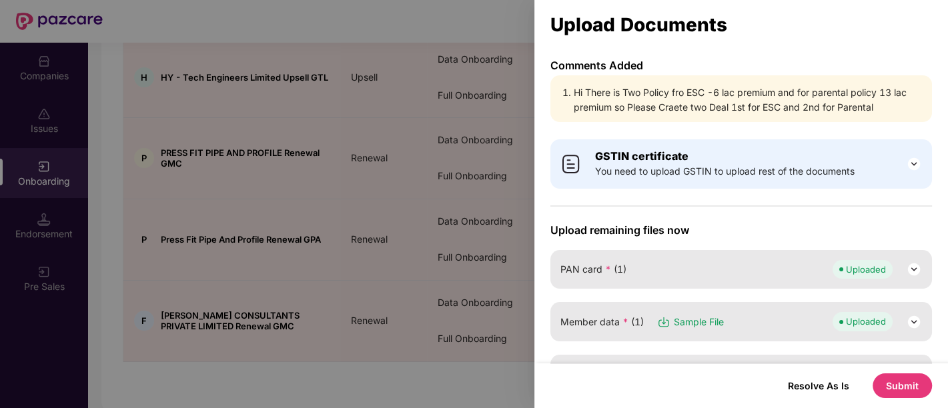
click at [361, 179] on div at bounding box center [474, 204] width 948 height 408
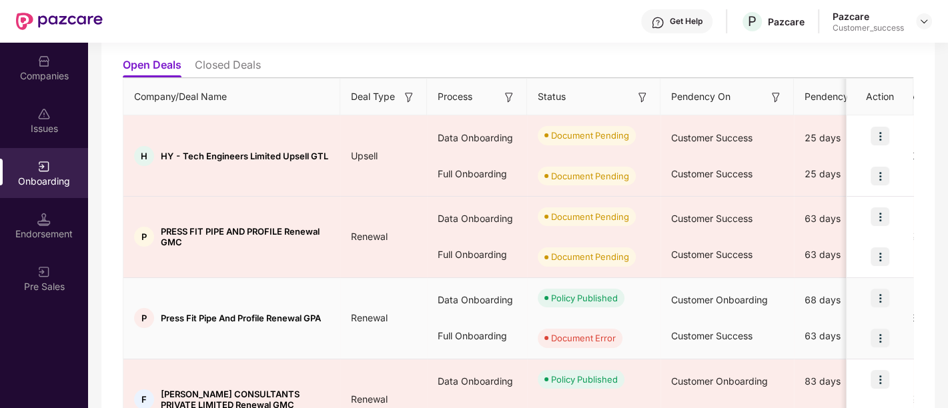
scroll to position [219, 0]
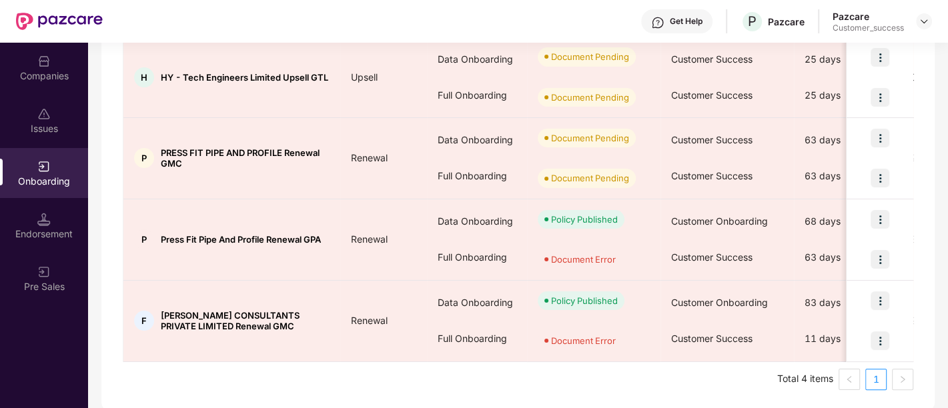
click at [45, 60] on img at bounding box center [43, 61] width 13 height 13
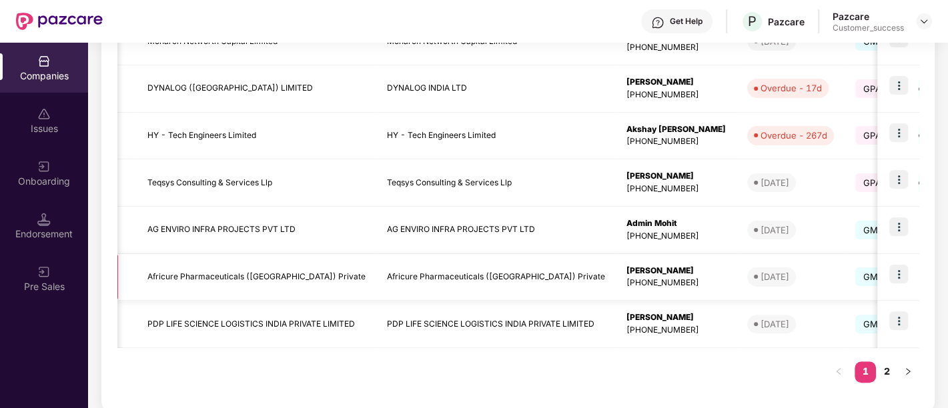
scroll to position [433, 0]
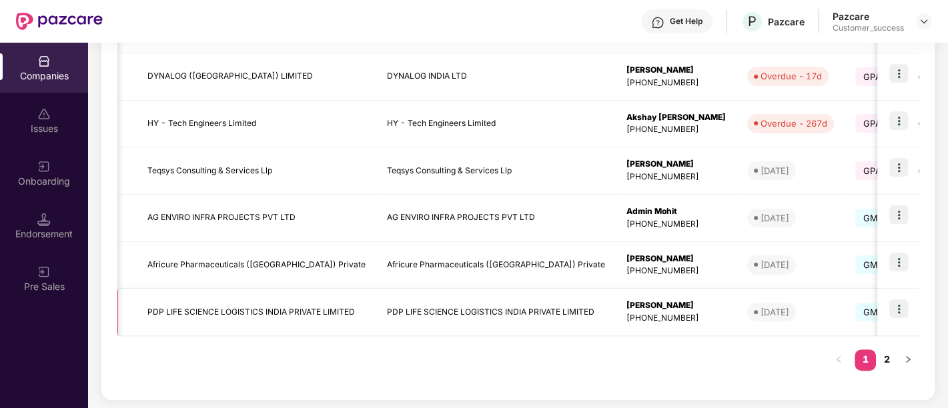
click at [903, 300] on img at bounding box center [898, 308] width 19 height 19
click at [676, 319] on div "[PHONE_NUMBER]" at bounding box center [675, 318] width 99 height 13
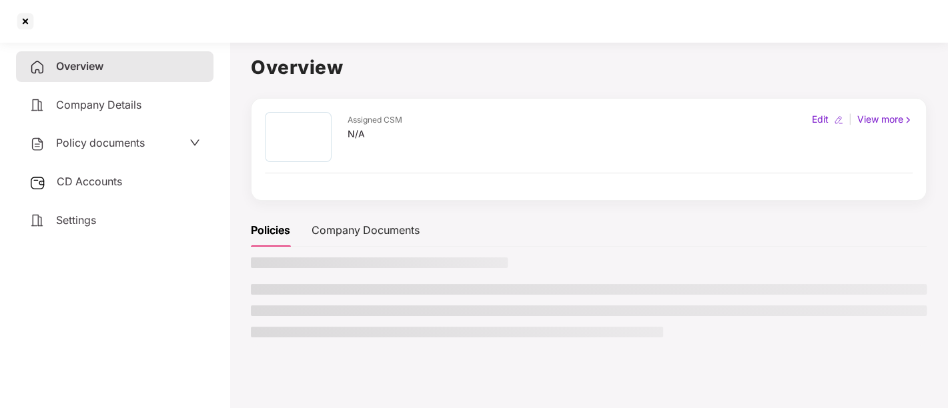
click at [112, 143] on span "Policy documents" at bounding box center [100, 142] width 89 height 13
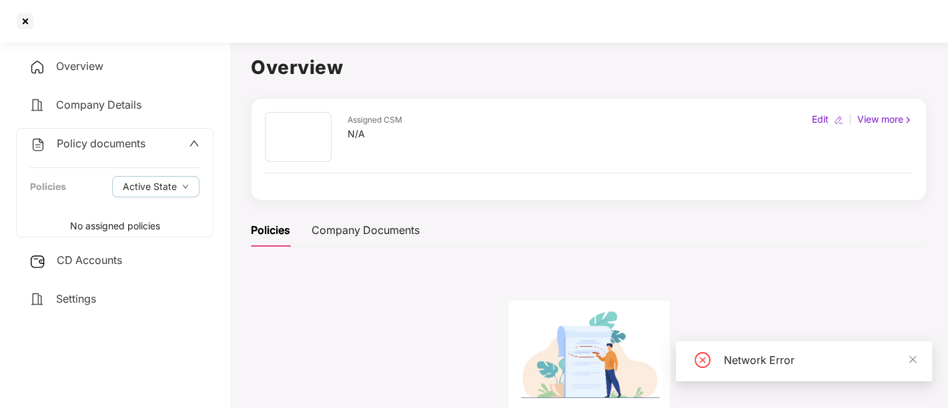
click at [777, 361] on div "Network Error" at bounding box center [820, 360] width 192 height 16
click at [446, 171] on div "Assigned CSM N/A Edit | View more" at bounding box center [589, 149] width 648 height 75
